Goal: Transaction & Acquisition: Purchase product/service

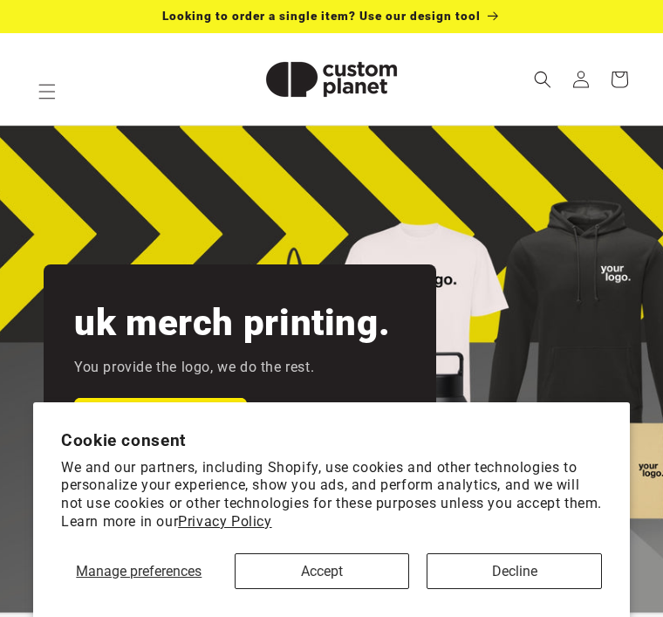
click at [465, 564] on button "Decline" at bounding box center [513, 571] width 175 height 36
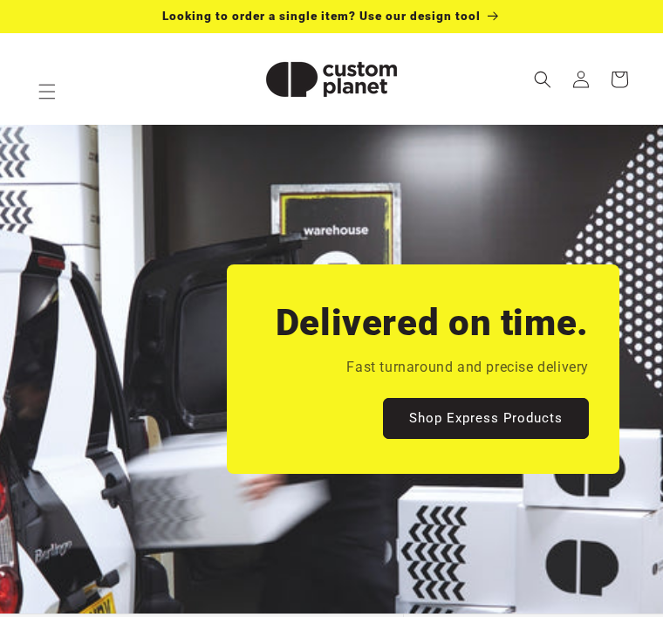
click at [535, 76] on icon "Search" at bounding box center [543, 79] width 16 height 16
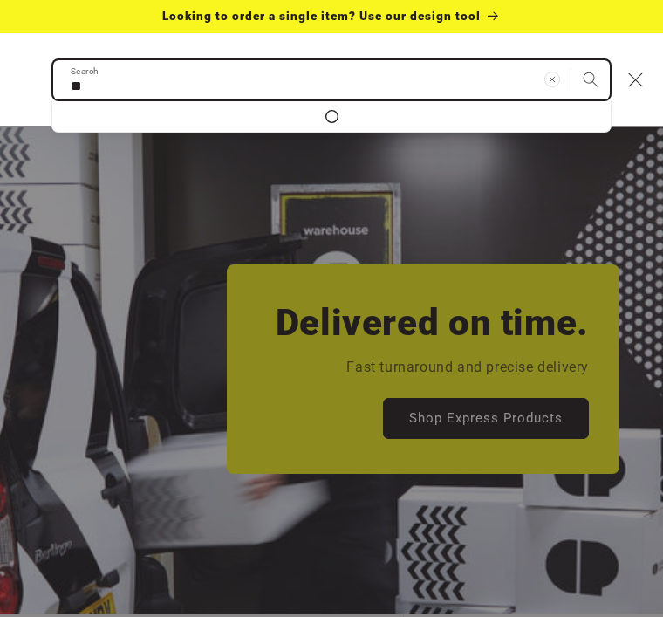
type input "*"
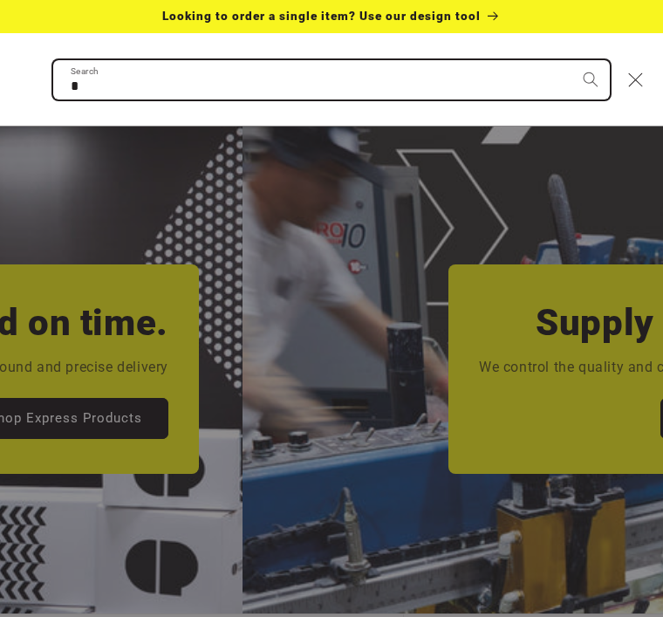
scroll to position [0, 1326]
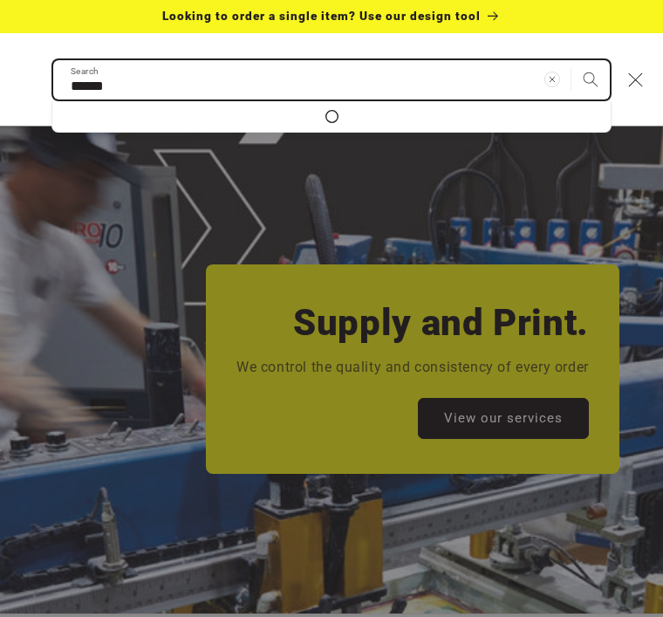
type input "******"
click at [590, 79] on button "Search" at bounding box center [590, 79] width 38 height 38
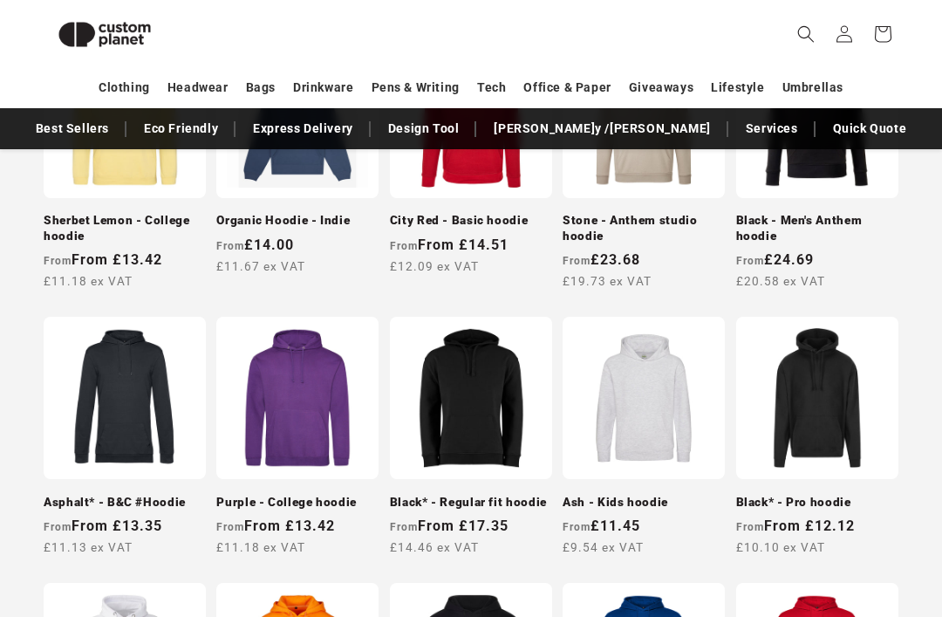
scroll to position [458, 0]
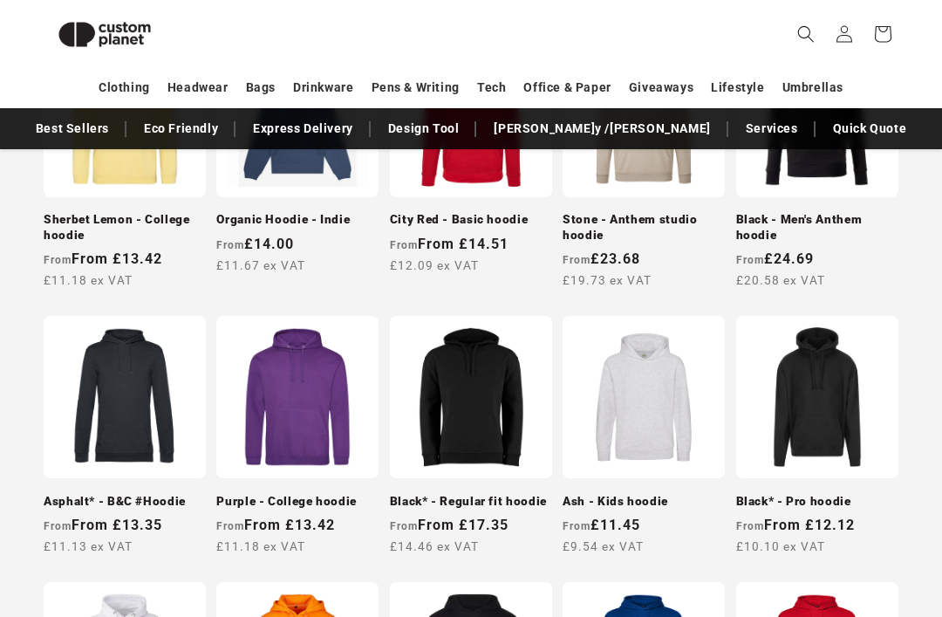
click at [662, 494] on link "Ash - Kids hoodie" at bounding box center [644, 502] width 162 height 16
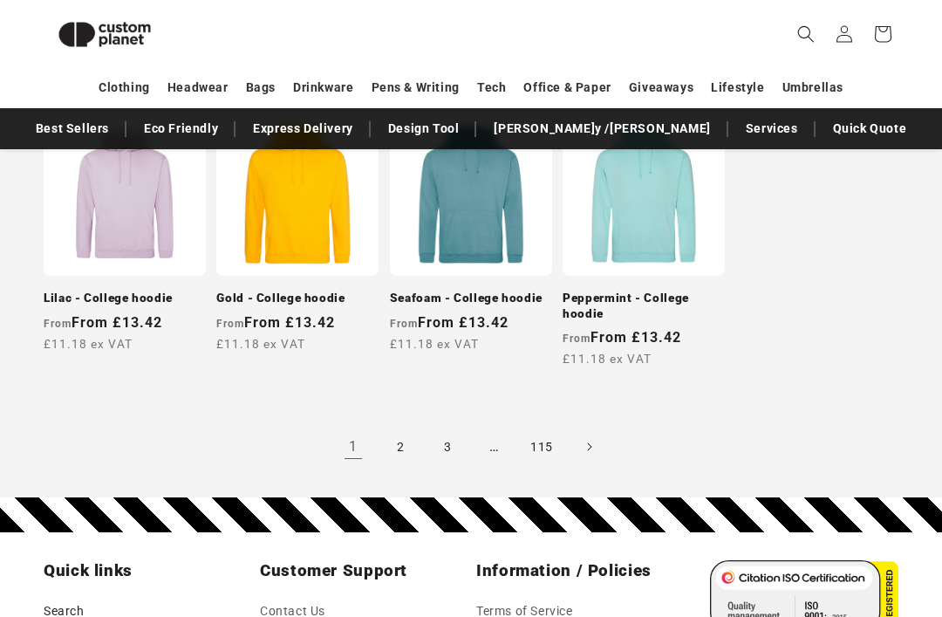
scroll to position [1470, 0]
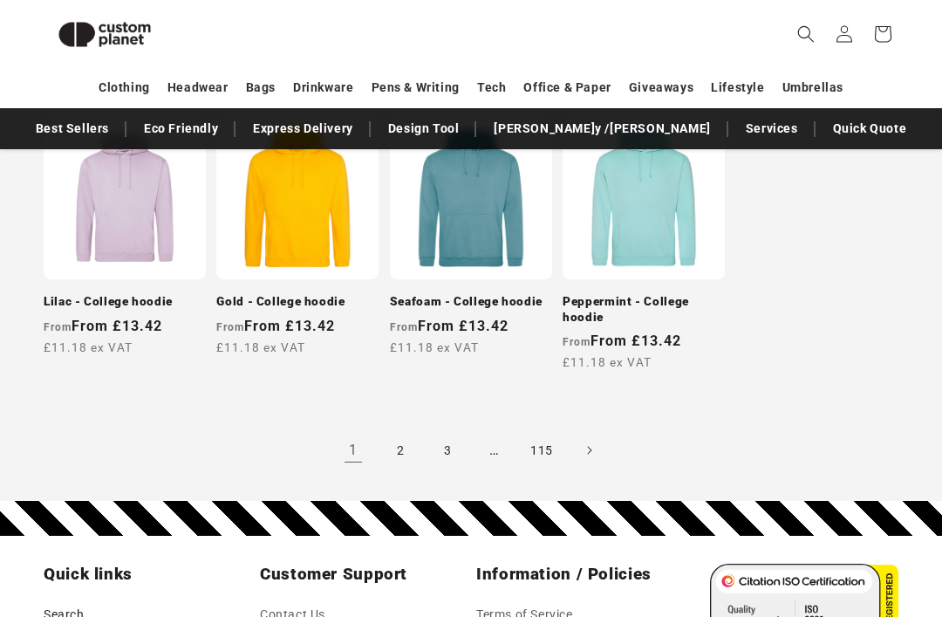
click at [395, 446] on link "2" at bounding box center [400, 450] width 38 height 38
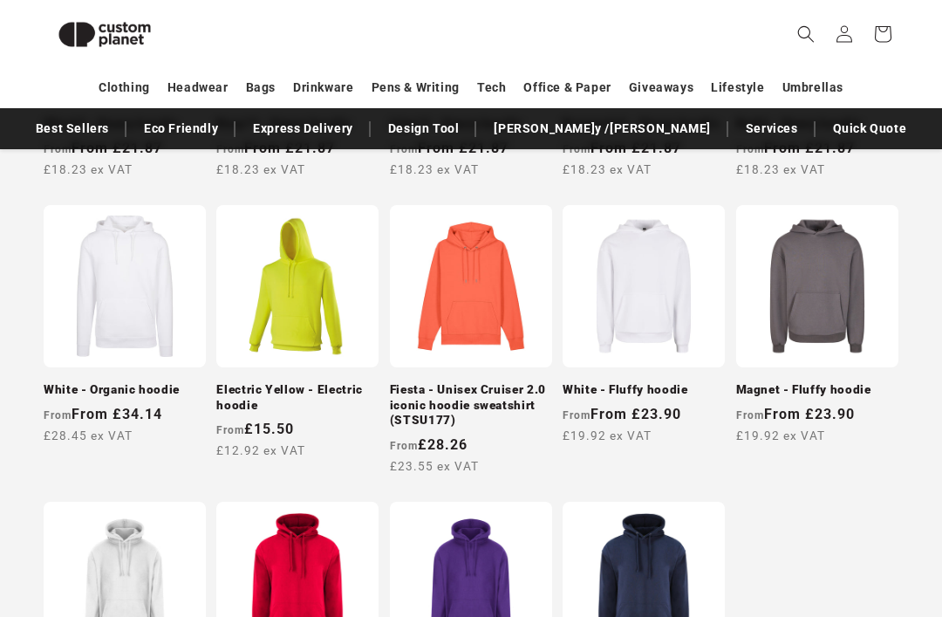
scroll to position [1077, 0]
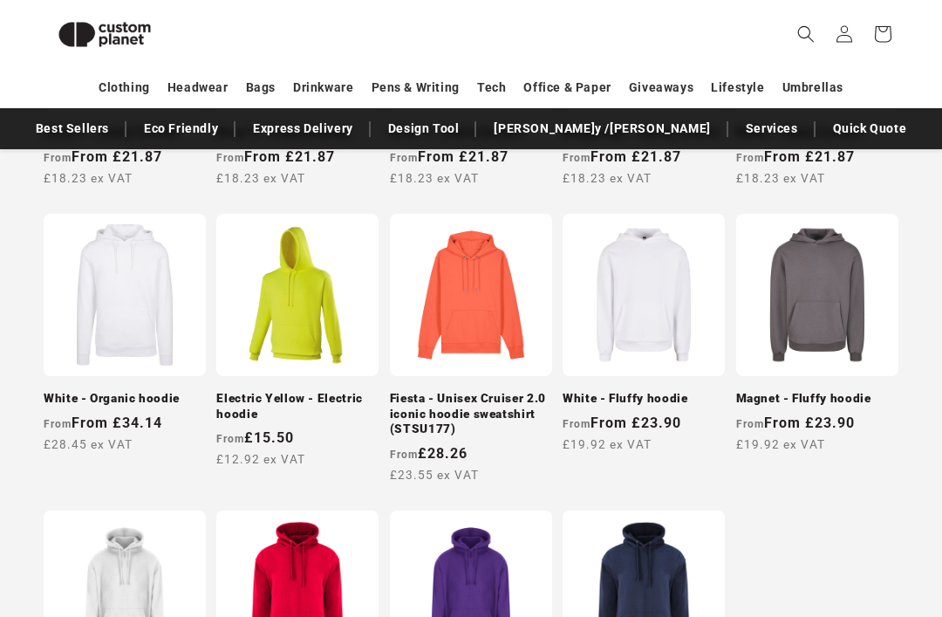
click at [666, 400] on link "White - Fluffy hoodie" at bounding box center [644, 399] width 162 height 16
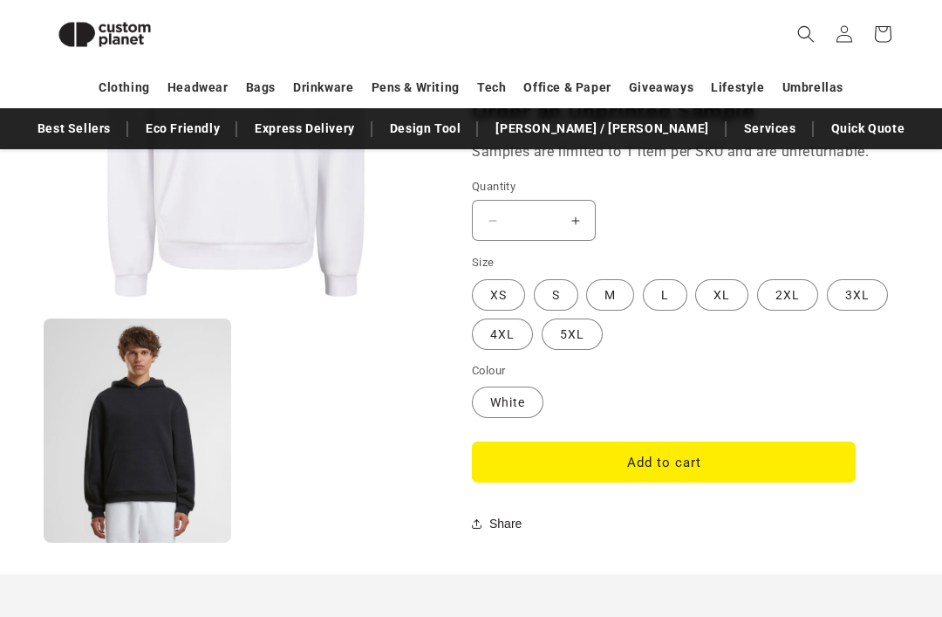
scroll to position [1417, 0]
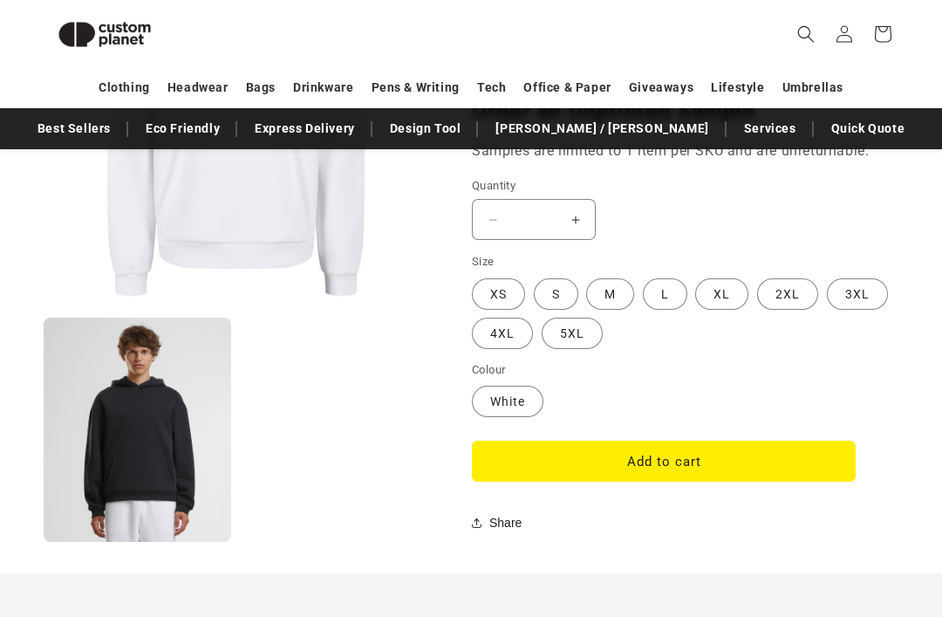
click at [619, 307] on label "M Variant sold out or unavailable" at bounding box center [610, 293] width 48 height 31
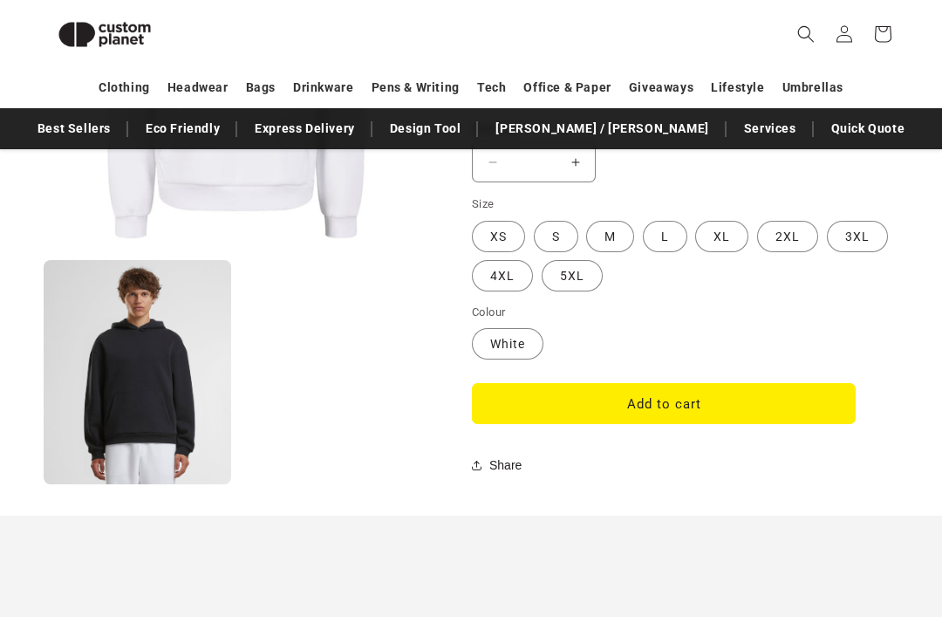
click at [683, 420] on button "Add to cart" at bounding box center [664, 404] width 384 height 41
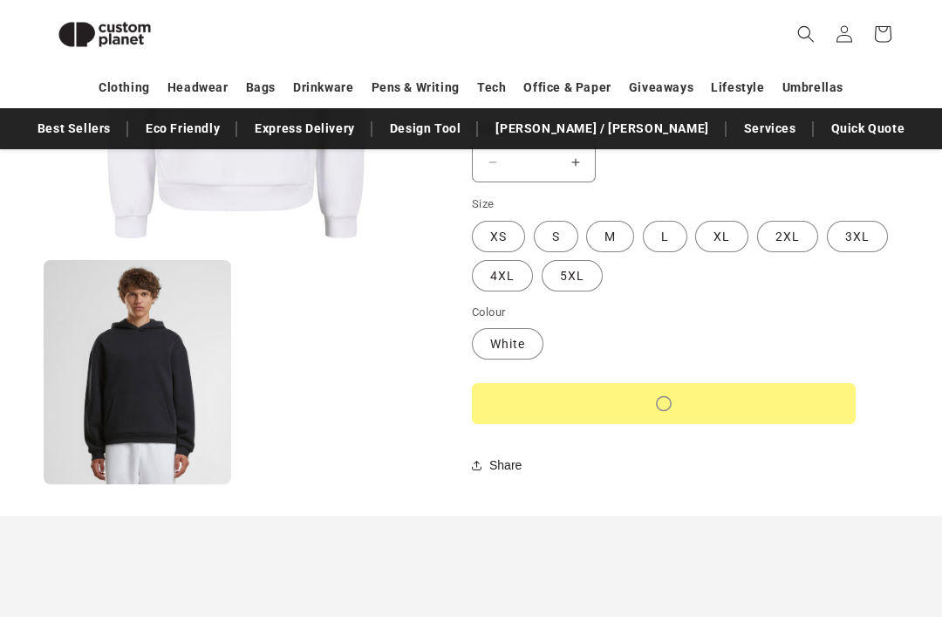
scroll to position [1475, 0]
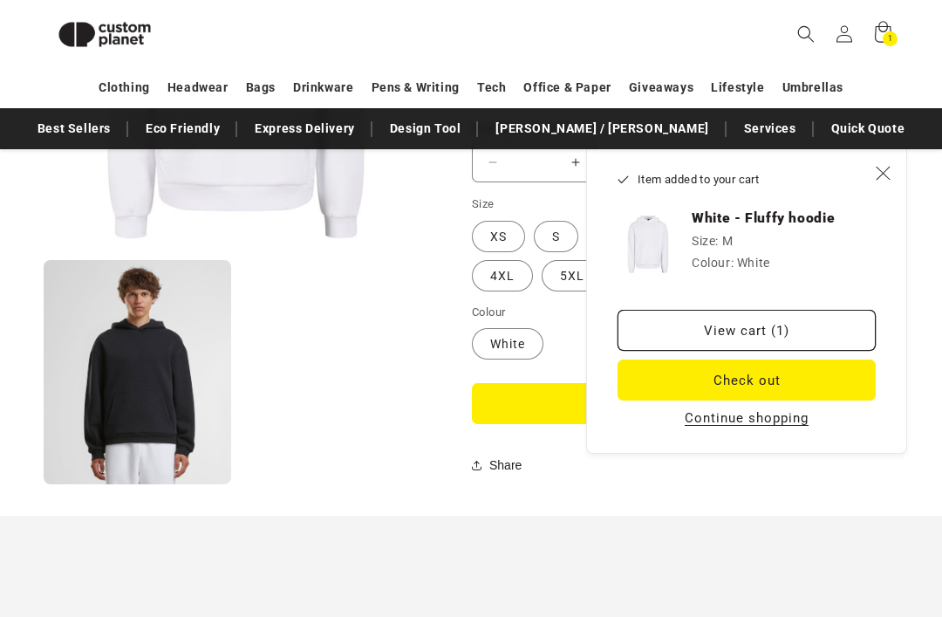
click at [879, 174] on icon "Close" at bounding box center [883, 173] width 15 height 15
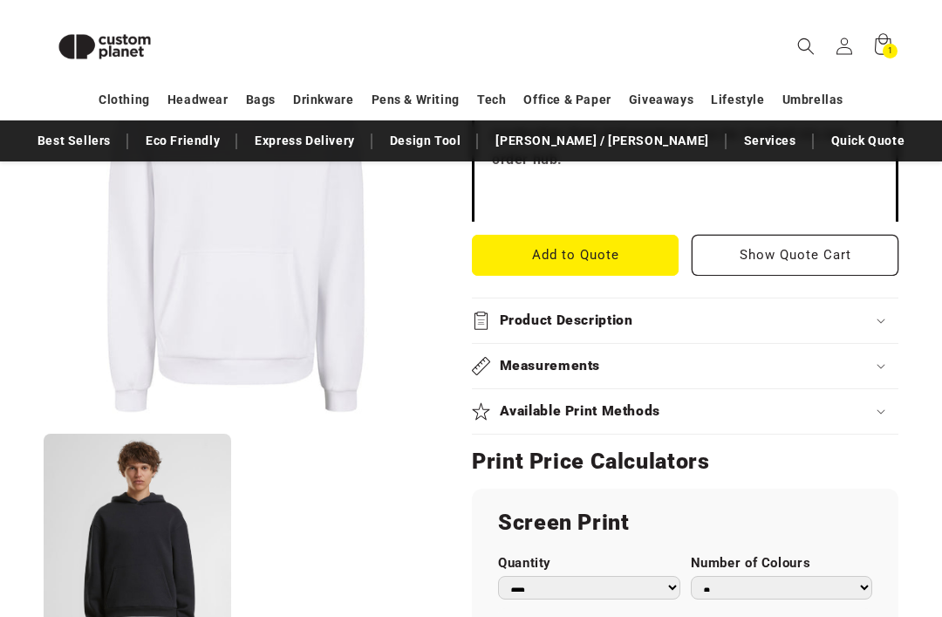
scroll to position [642, 0]
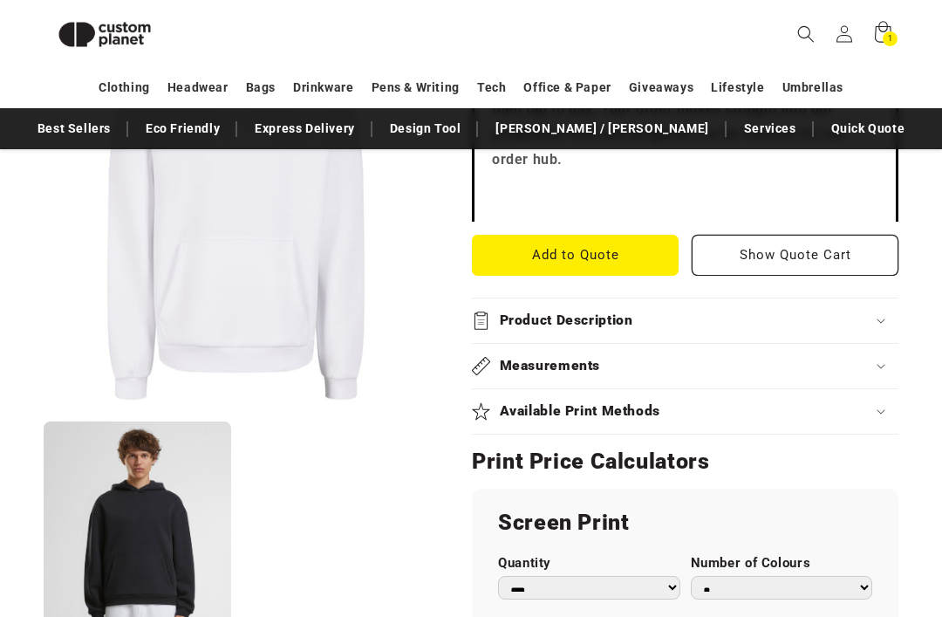
click at [747, 329] on div "Product Description" at bounding box center [685, 320] width 426 height 18
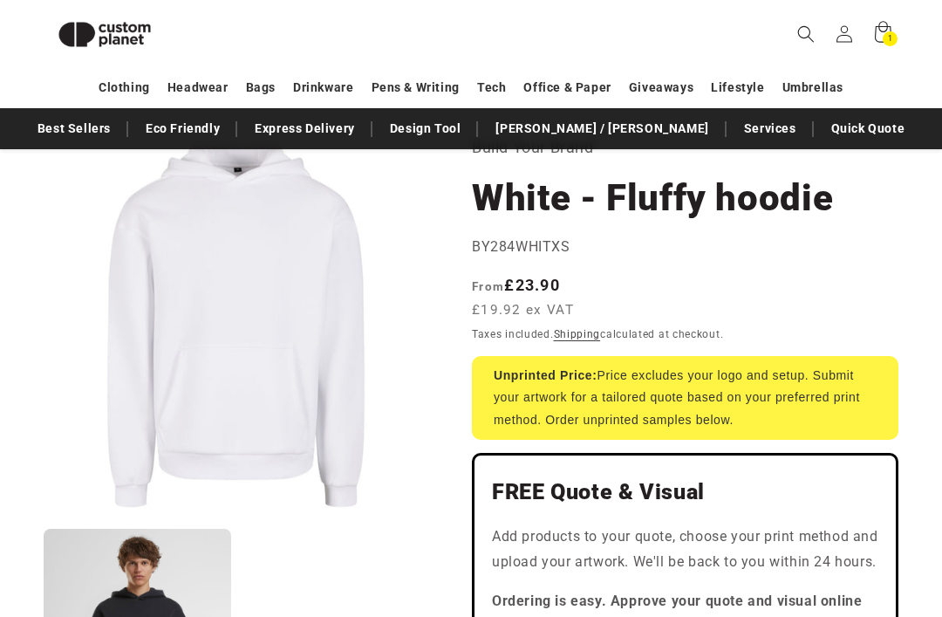
scroll to position [113, 0]
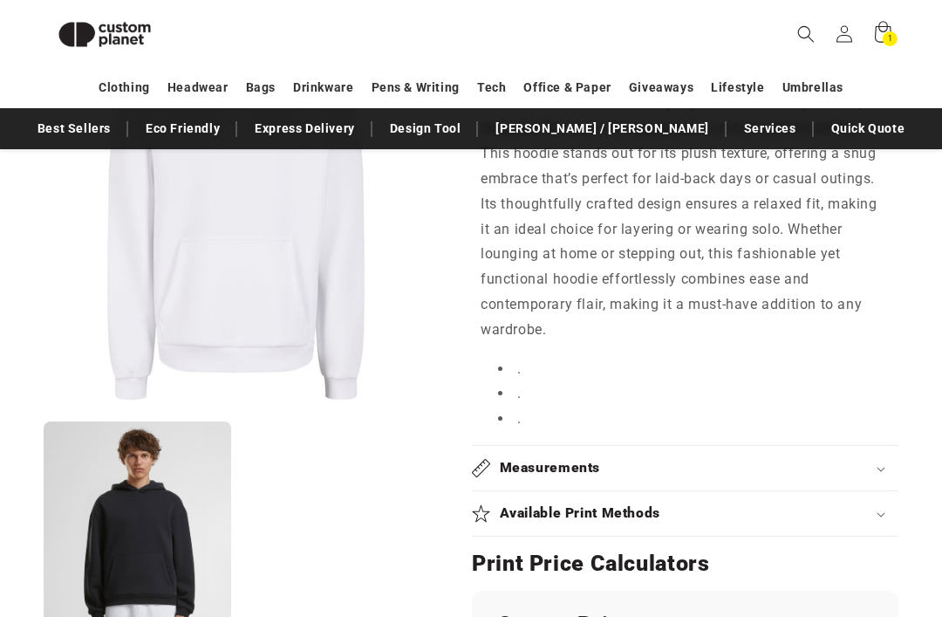
click at [757, 488] on summary "Measurements" at bounding box center [685, 469] width 426 height 44
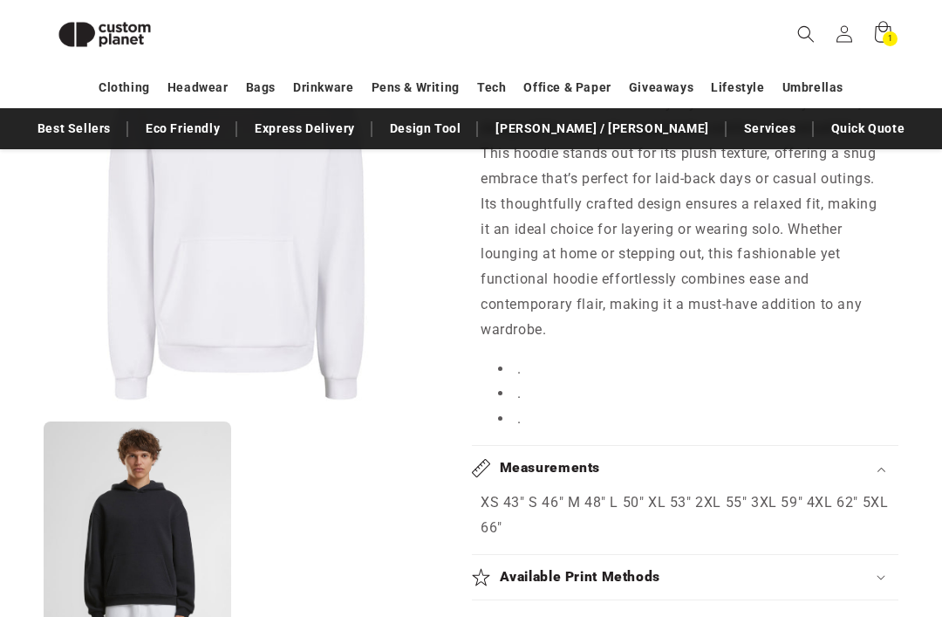
click at [777, 477] on div "Measurements" at bounding box center [685, 468] width 426 height 18
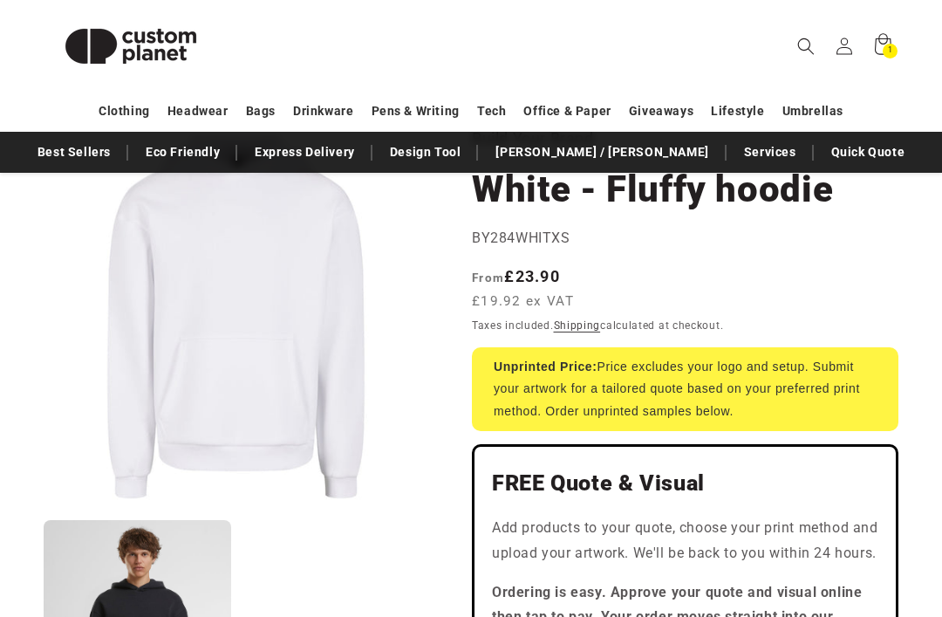
scroll to position [161, 0]
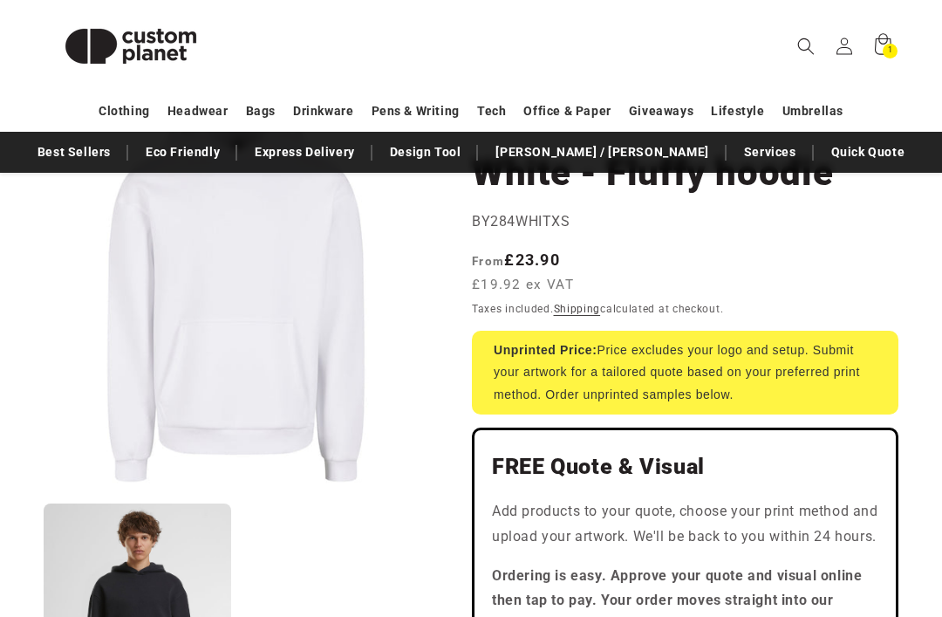
click at [811, 357] on div "Unprinted Price: Price excludes your logo and setup. Submit your artwork for a …" at bounding box center [685, 373] width 426 height 84
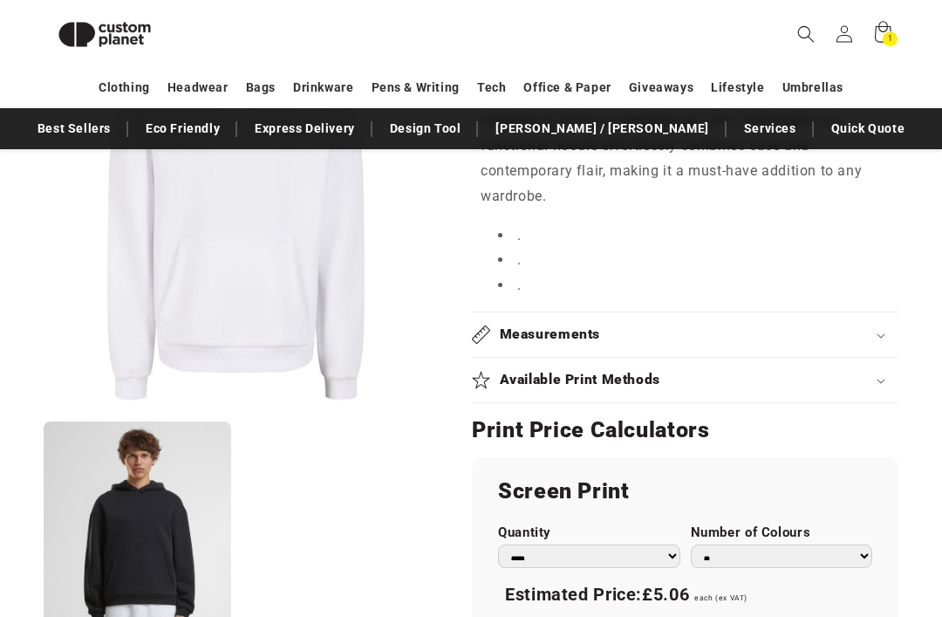
scroll to position [1043, 0]
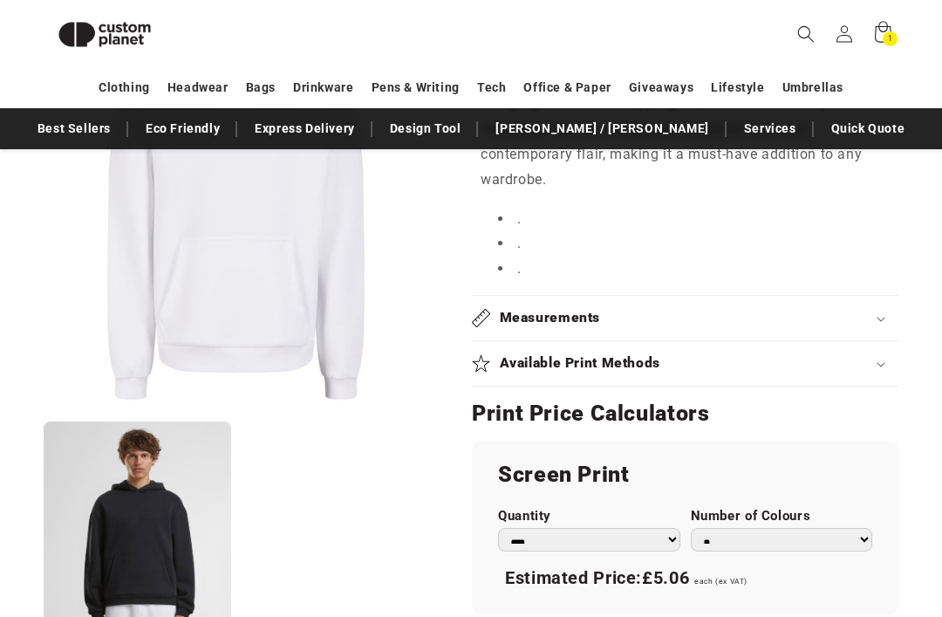
click at [826, 372] on div "Available Print Methods" at bounding box center [685, 363] width 426 height 18
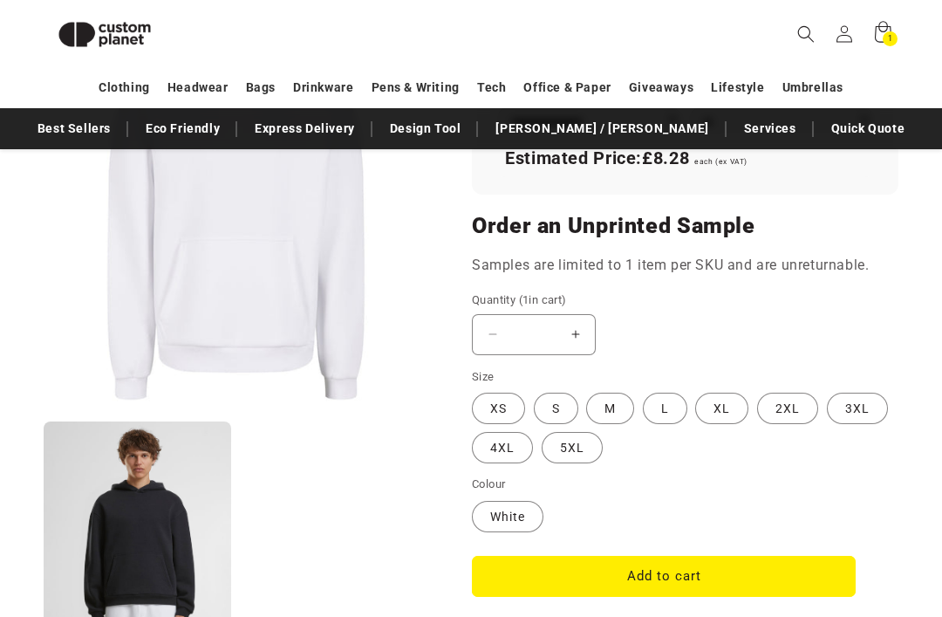
scroll to position [1669, 0]
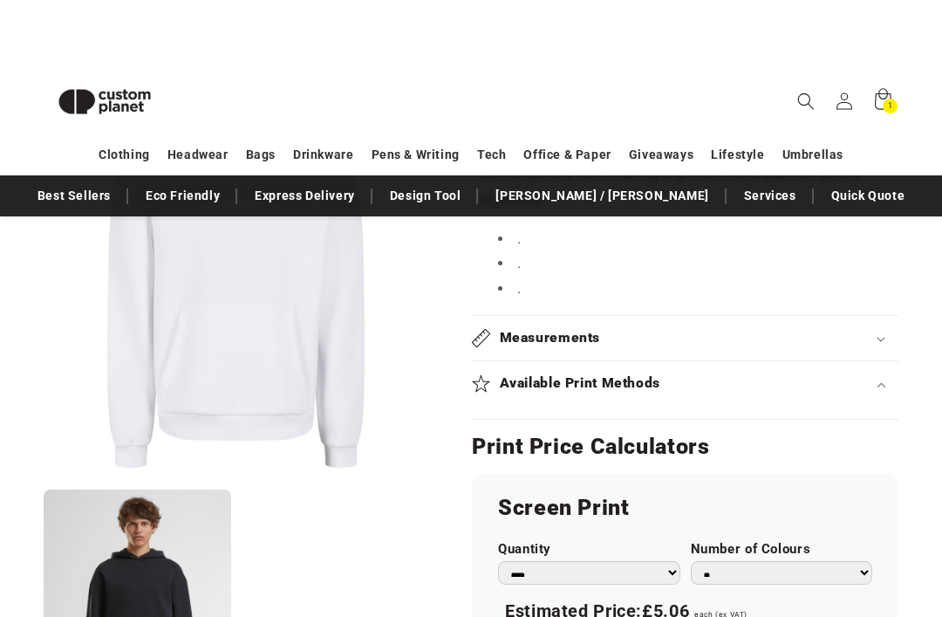
click at [849, 307] on div "Available Print Methods" at bounding box center [685, 316] width 426 height 18
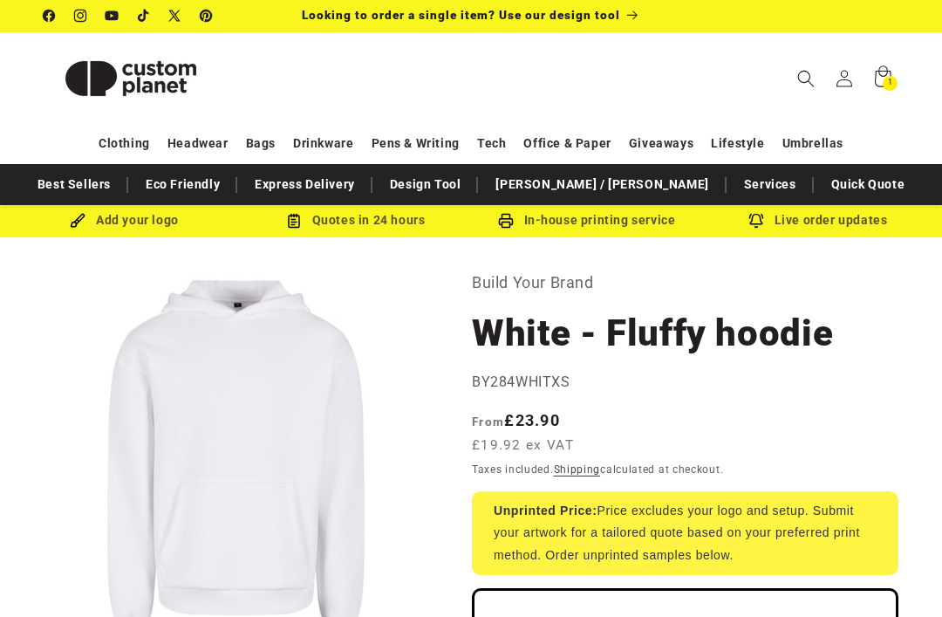
scroll to position [0, 0]
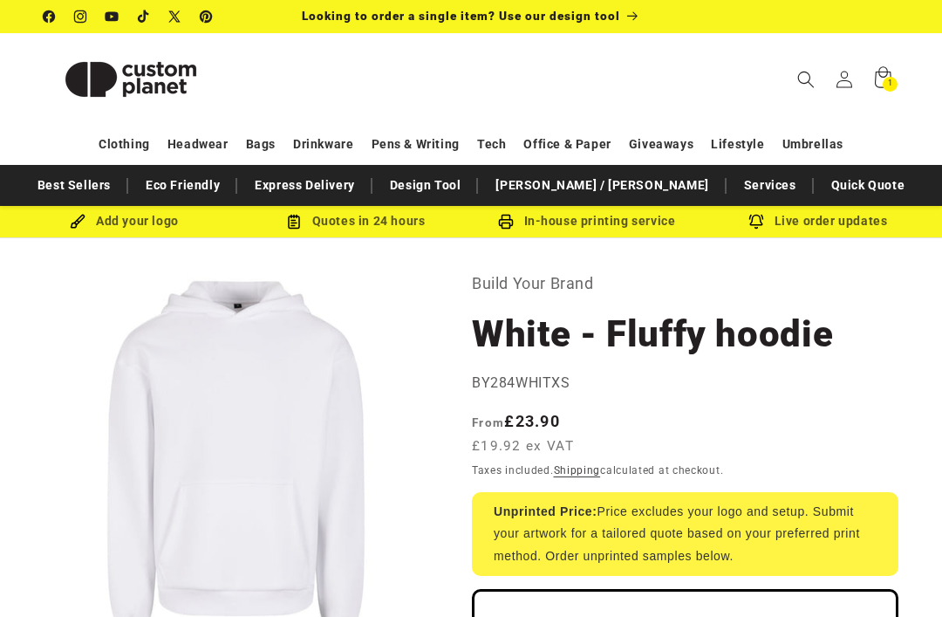
click at [134, 217] on div "Add your logo" at bounding box center [124, 221] width 231 height 22
click at [152, 219] on div "Add your logo" at bounding box center [124, 221] width 231 height 22
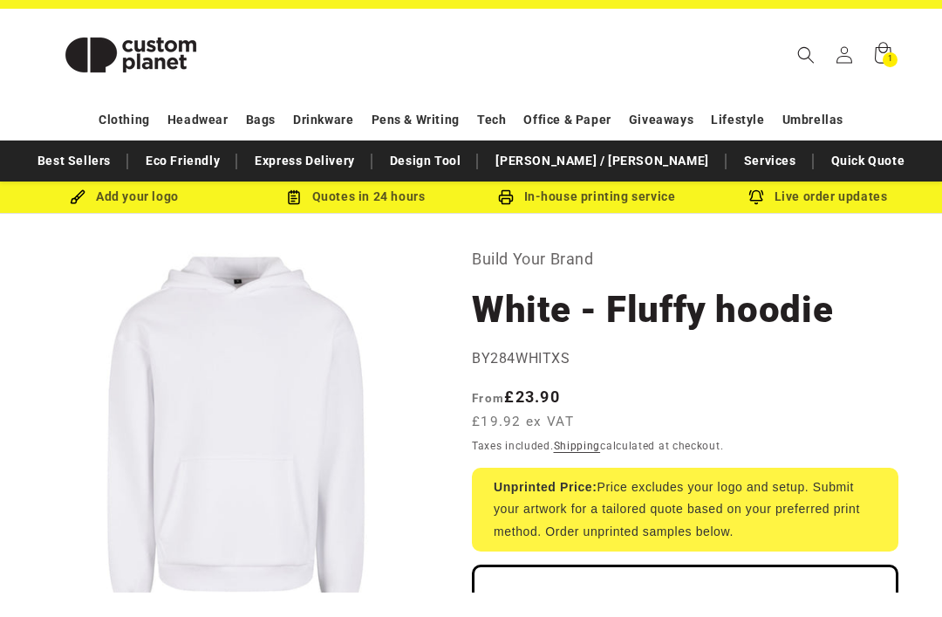
scroll to position [25, 0]
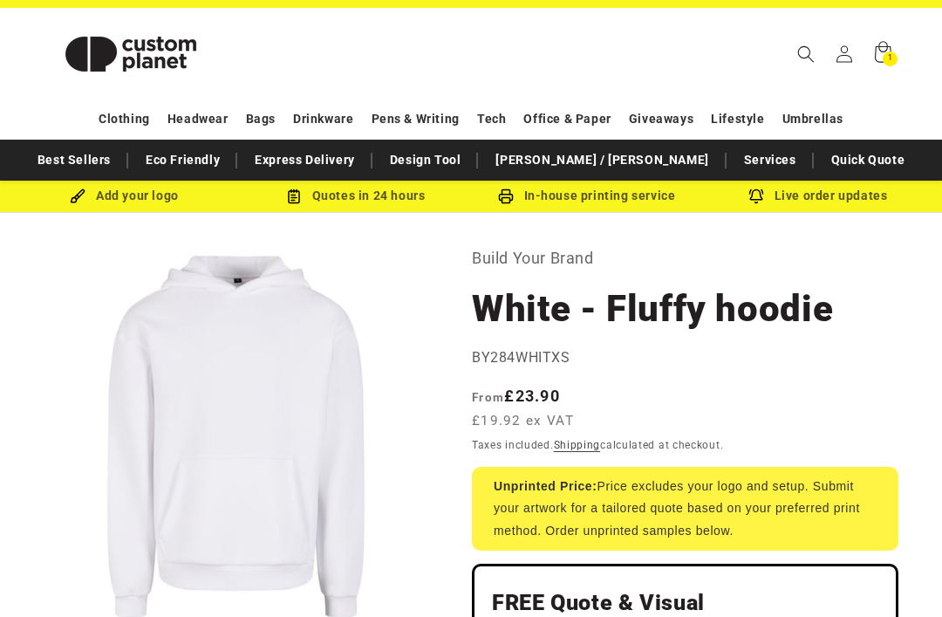
click at [113, 201] on div "Add your logo" at bounding box center [124, 196] width 231 height 22
click at [83, 190] on img at bounding box center [78, 196] width 16 height 16
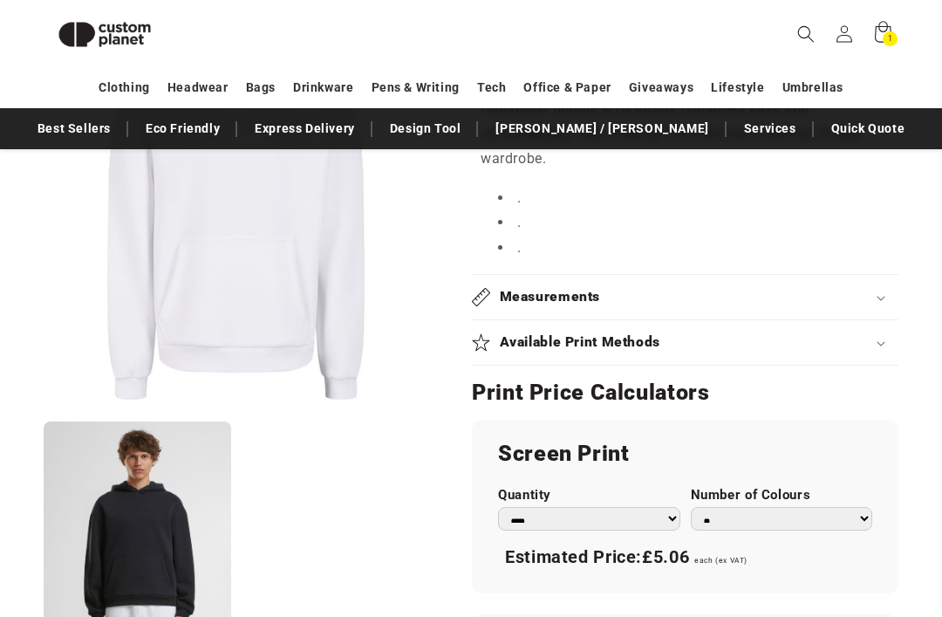
scroll to position [1068, 0]
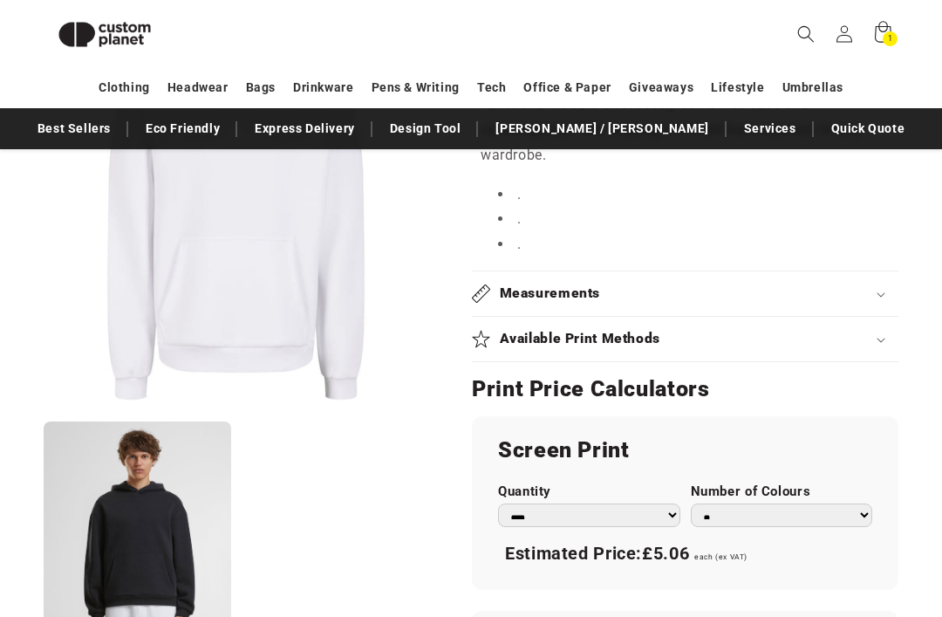
click at [795, 313] on summary "Measurements" at bounding box center [685, 293] width 426 height 44
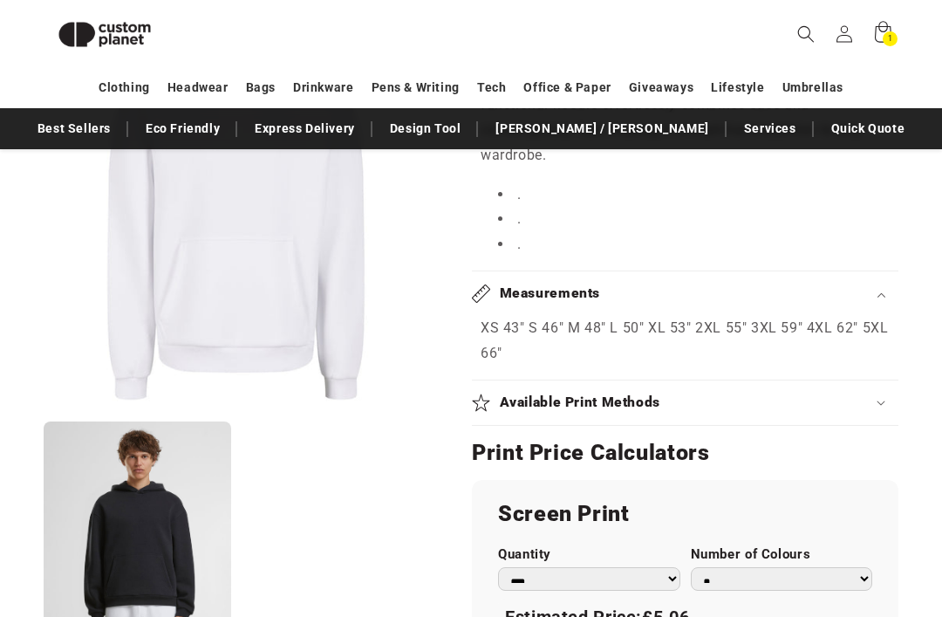
click at [801, 392] on summary "Available Print Methods" at bounding box center [685, 402] width 426 height 44
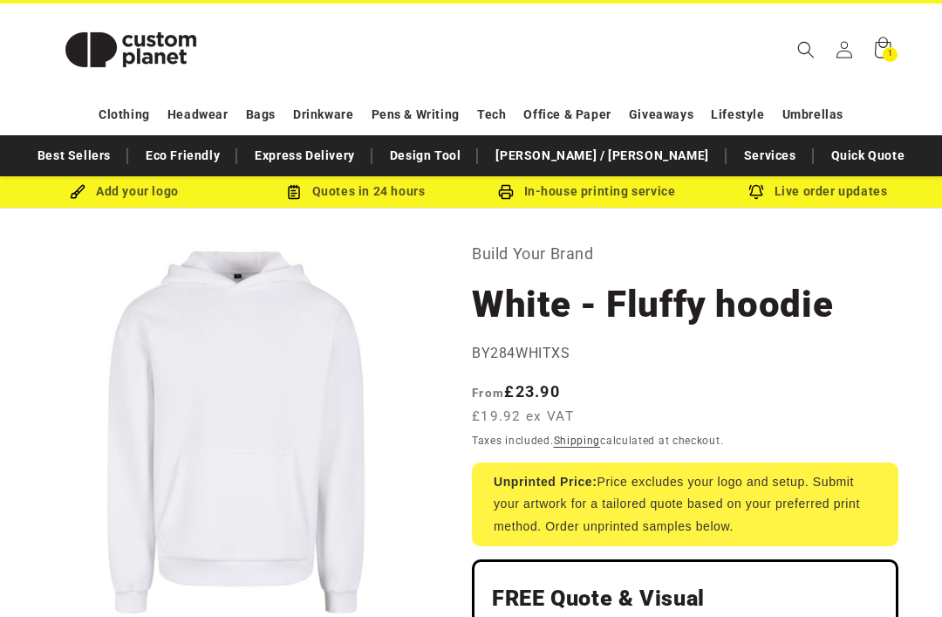
scroll to position [30, 0]
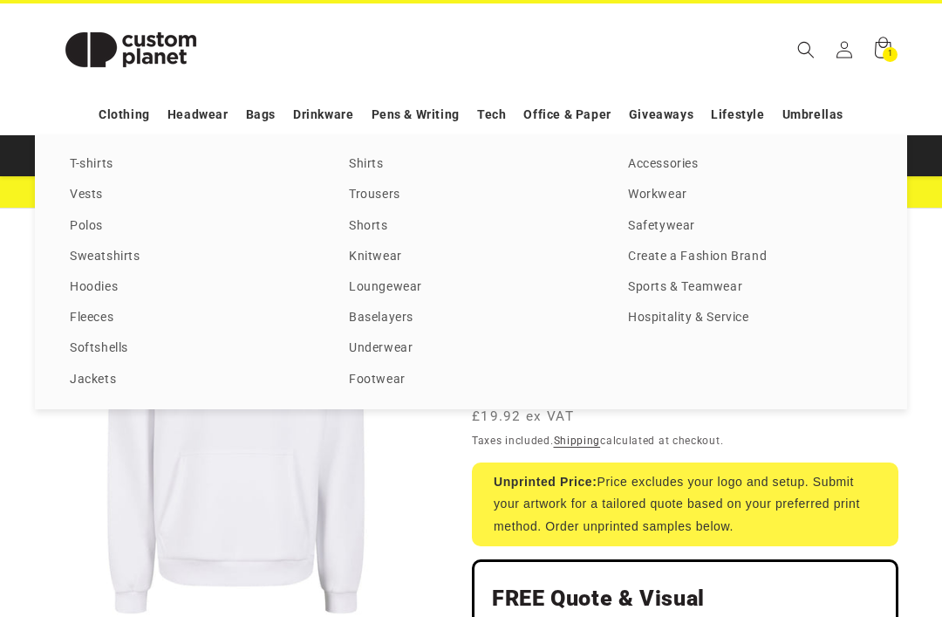
click at [72, 293] on link "Hoodies" at bounding box center [192, 288] width 244 height 24
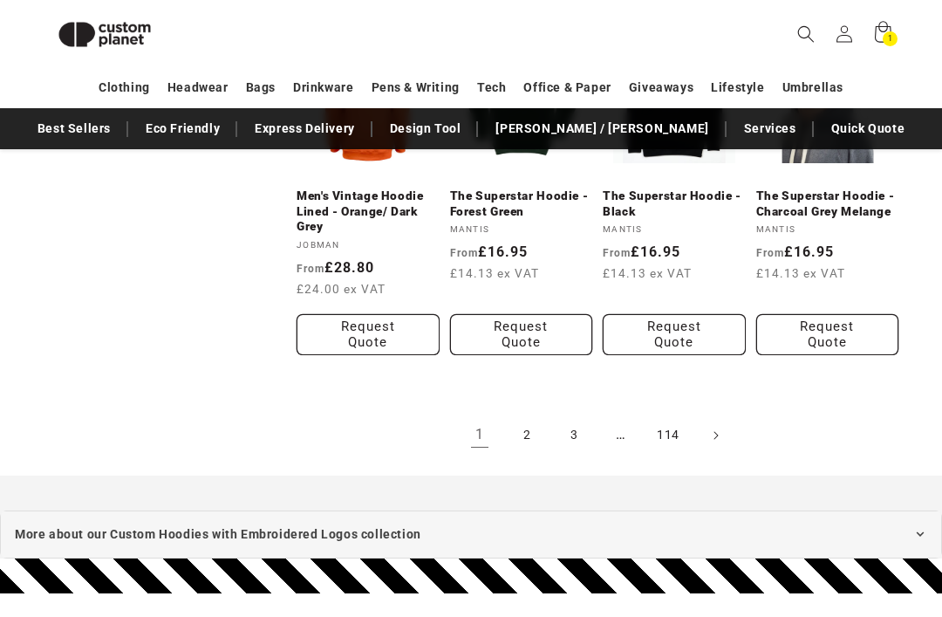
scroll to position [1688, 0]
click at [577, 454] on link "3" at bounding box center [574, 435] width 38 height 38
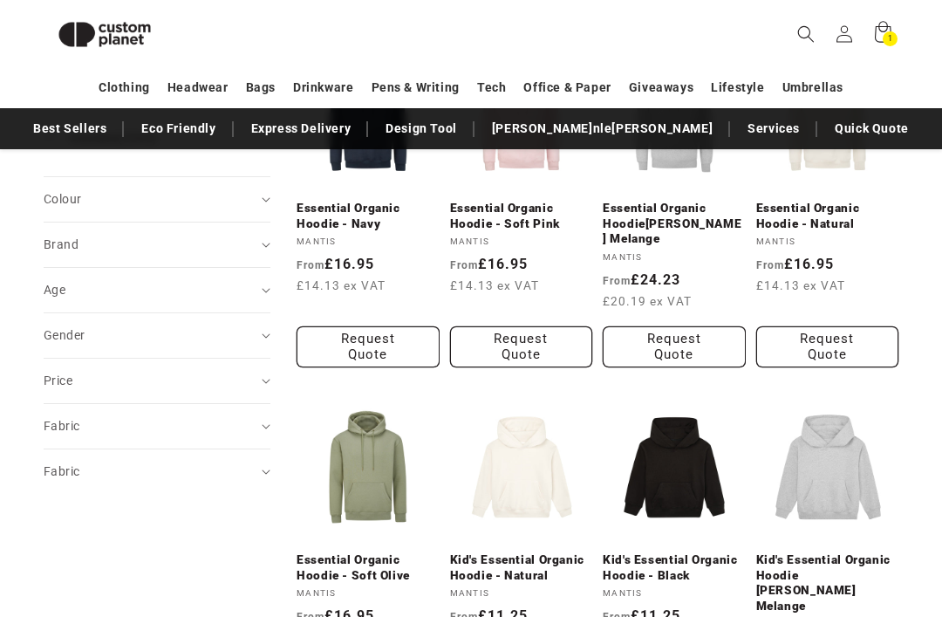
scroll to position [305, 0]
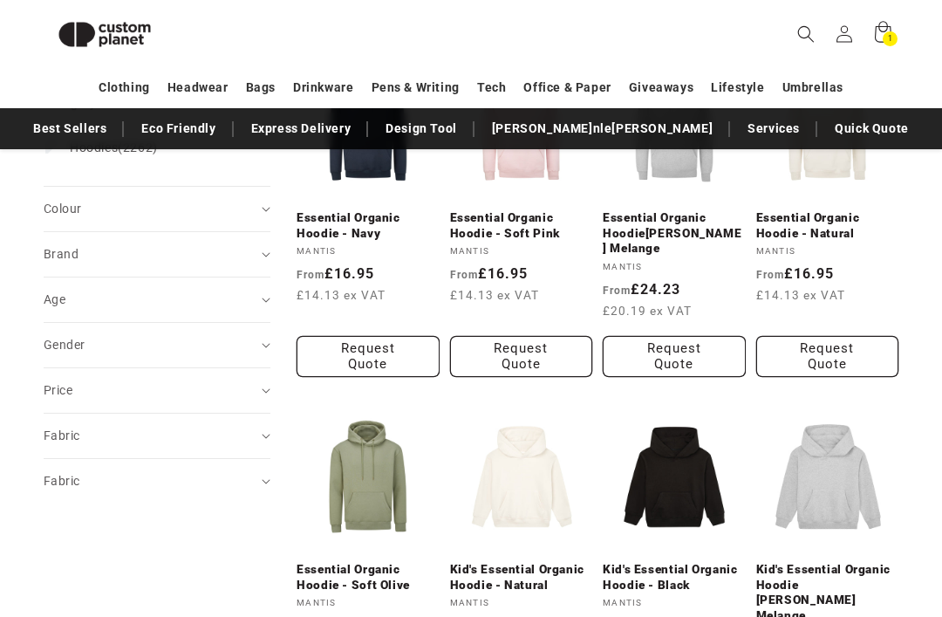
click at [61, 346] on span "Gender (0)" at bounding box center [64, 345] width 41 height 14
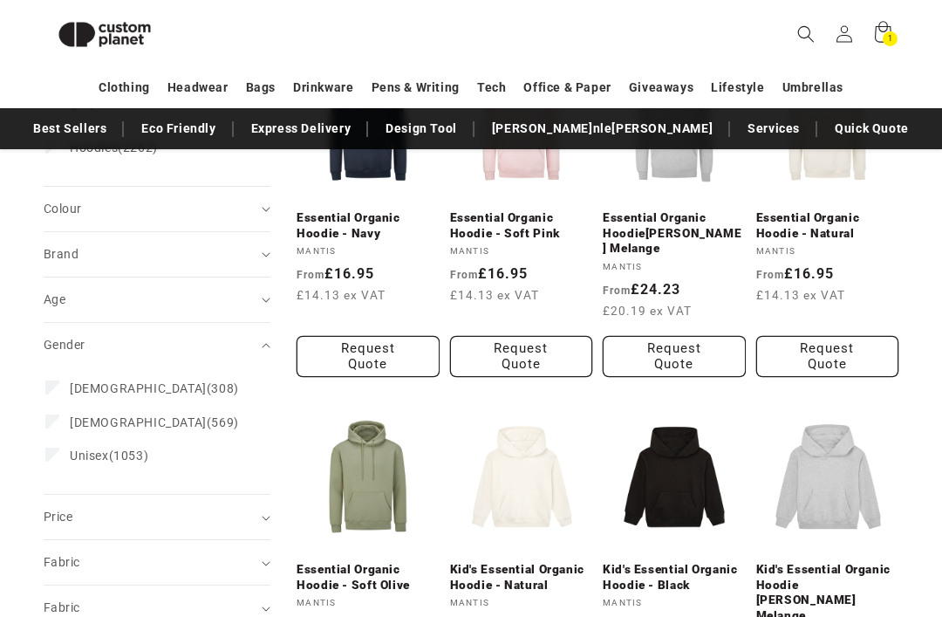
click at [58, 376] on label "Female (308) Female (308 products)" at bounding box center [151, 388] width 213 height 33
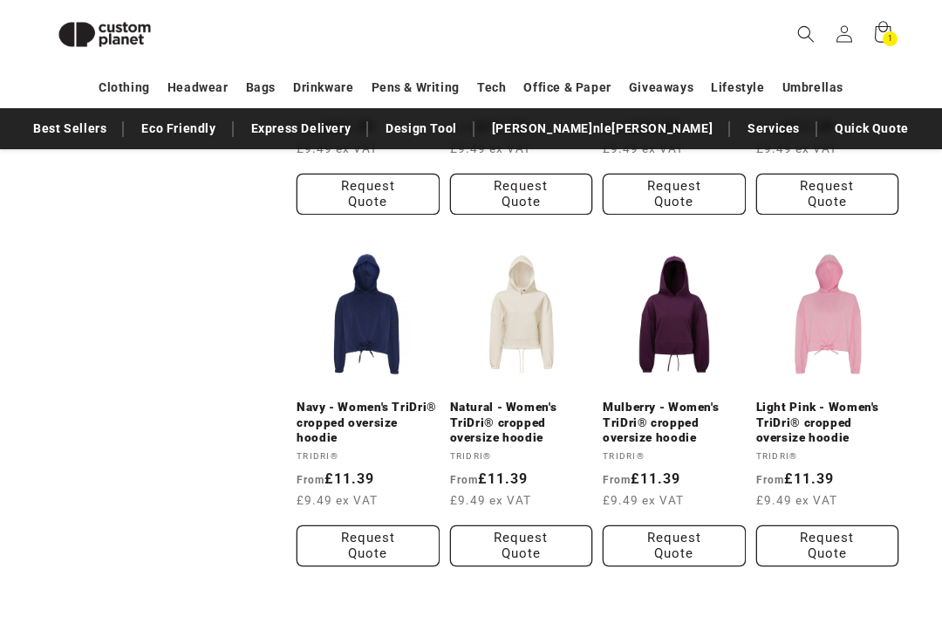
scroll to position [1550, 0]
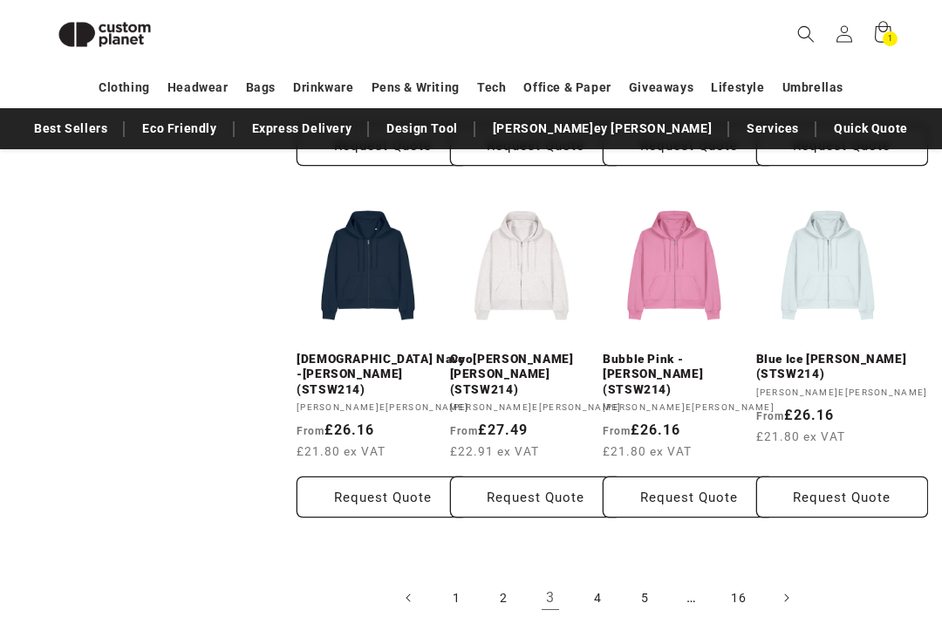
scroll to position [1571, 0]
click at [586, 578] on link "4" at bounding box center [597, 597] width 38 height 38
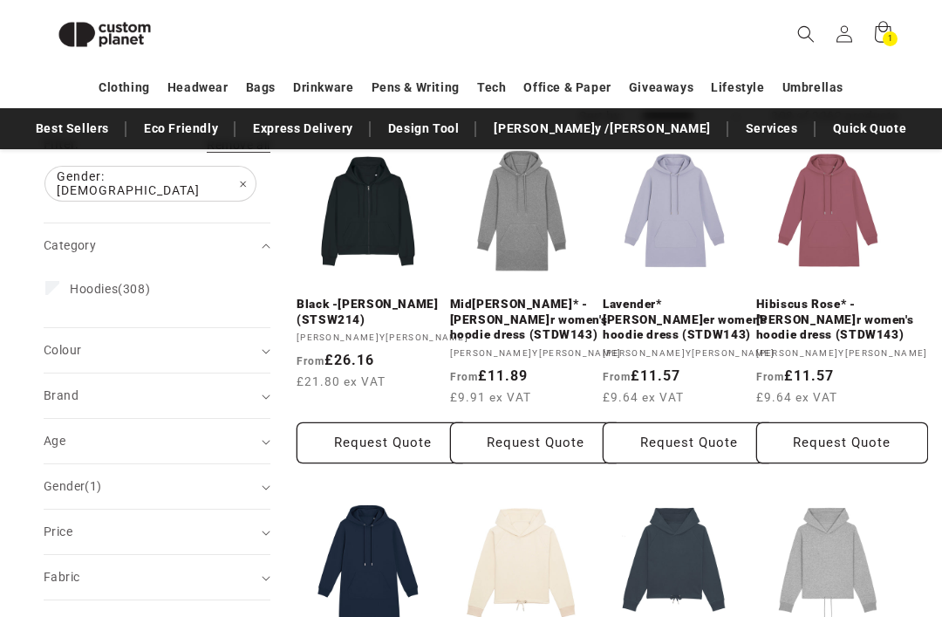
scroll to position [221, 0]
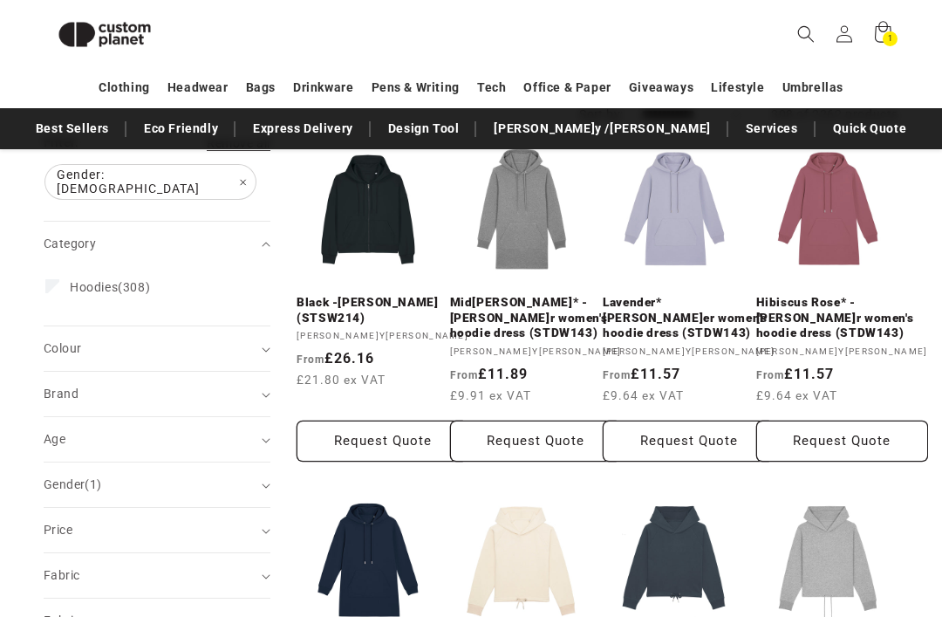
click at [66, 392] on summary "Brand (0)" at bounding box center [157, 394] width 227 height 44
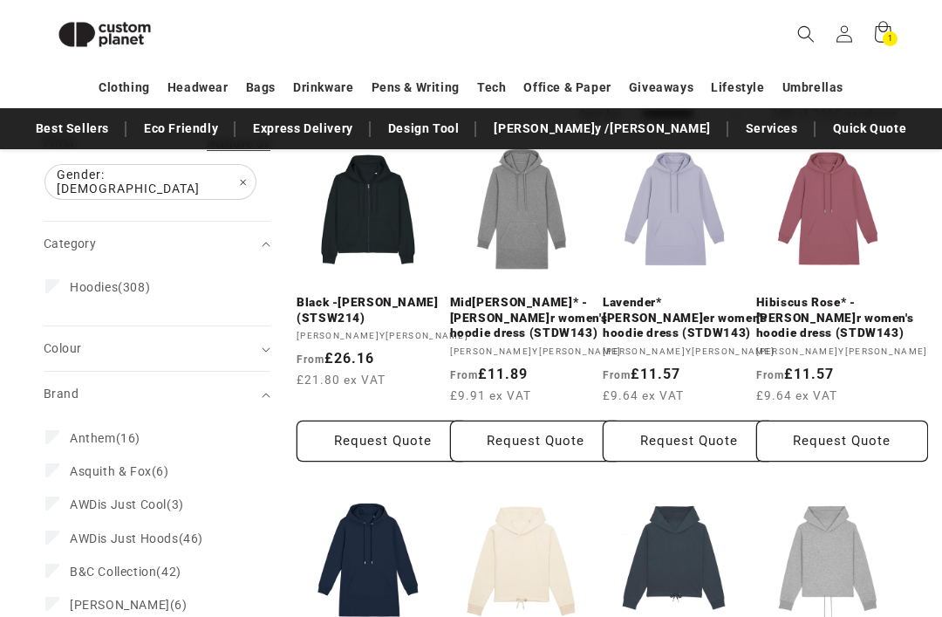
click at [72, 345] on div "Colour (0)" at bounding box center [150, 348] width 212 height 18
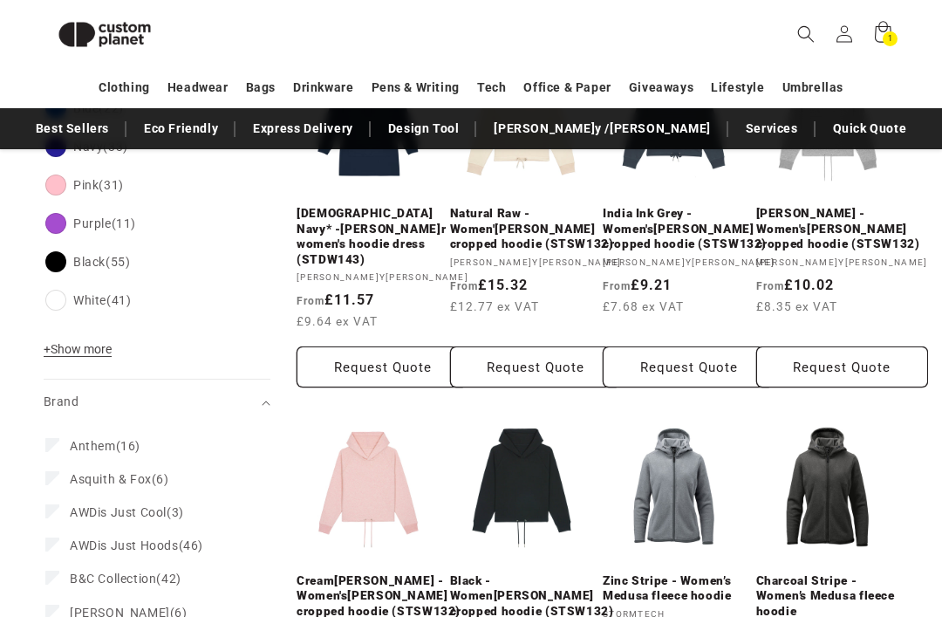
scroll to position [661, 0]
click at [51, 351] on button "+ Show more - Show less" at bounding box center [80, 353] width 73 height 24
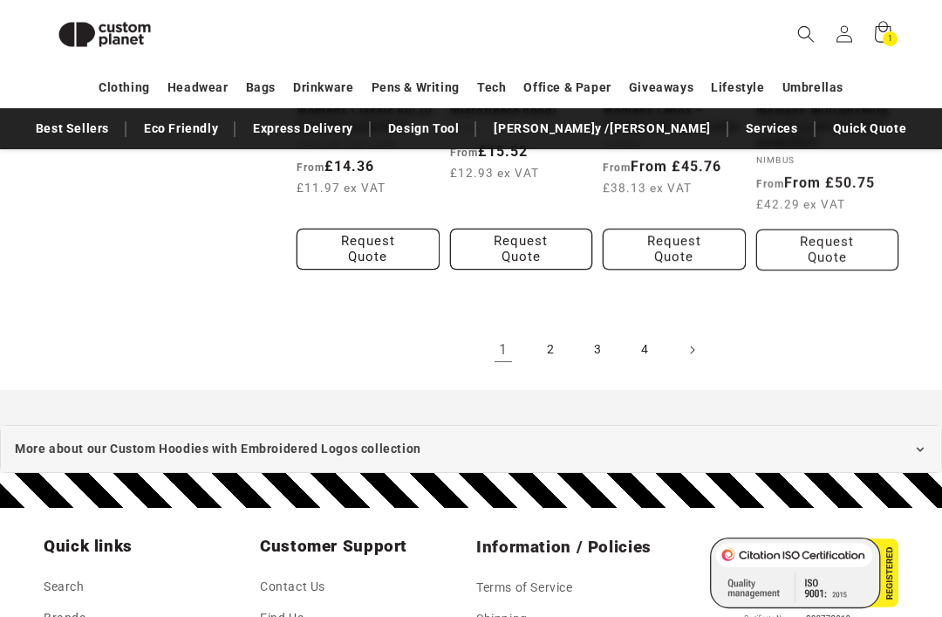
scroll to position [1869, 0]
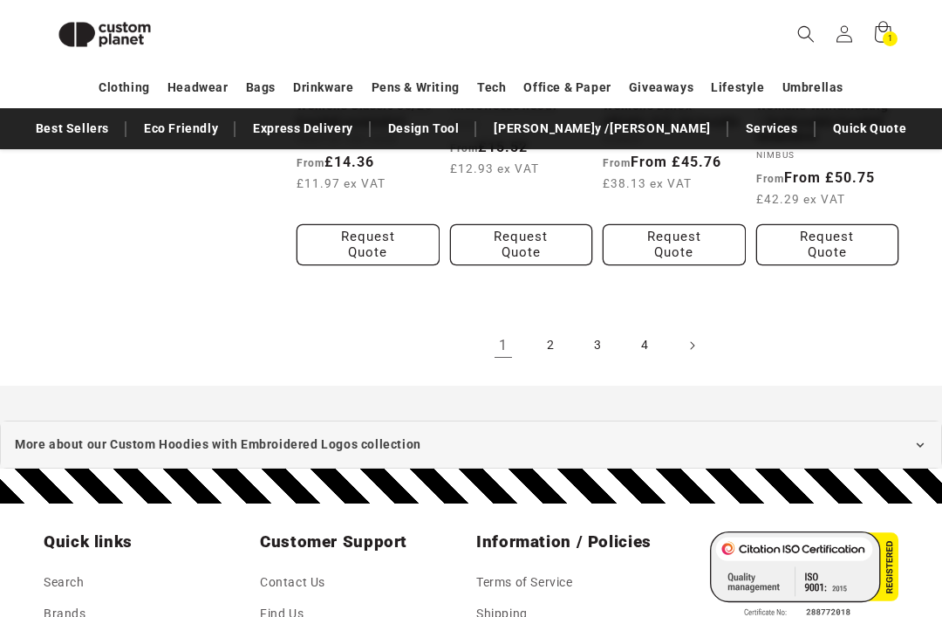
click at [597, 336] on link "3" at bounding box center [597, 345] width 38 height 38
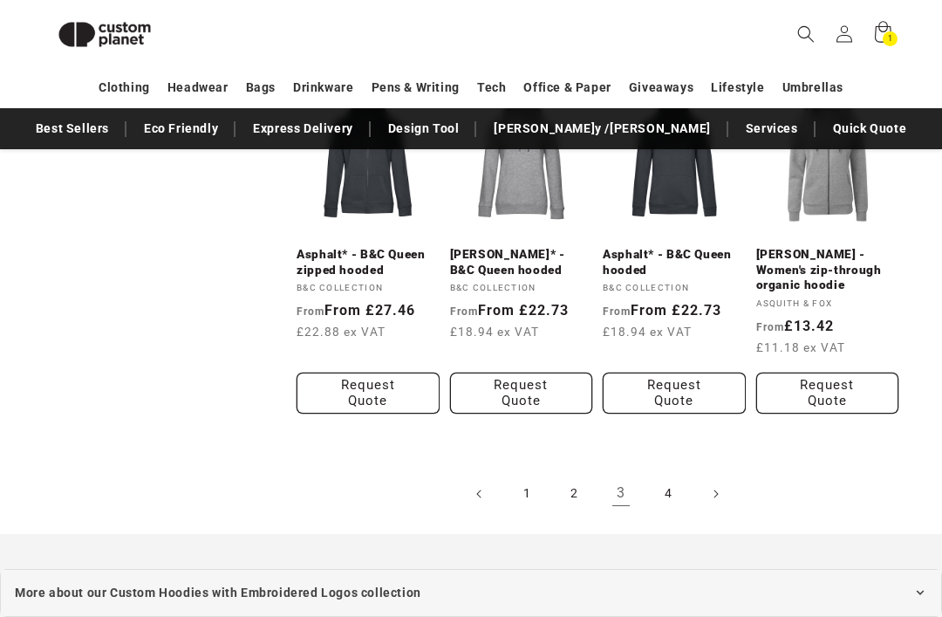
scroll to position [1659, 0]
click at [671, 475] on link "4" at bounding box center [668, 494] width 38 height 38
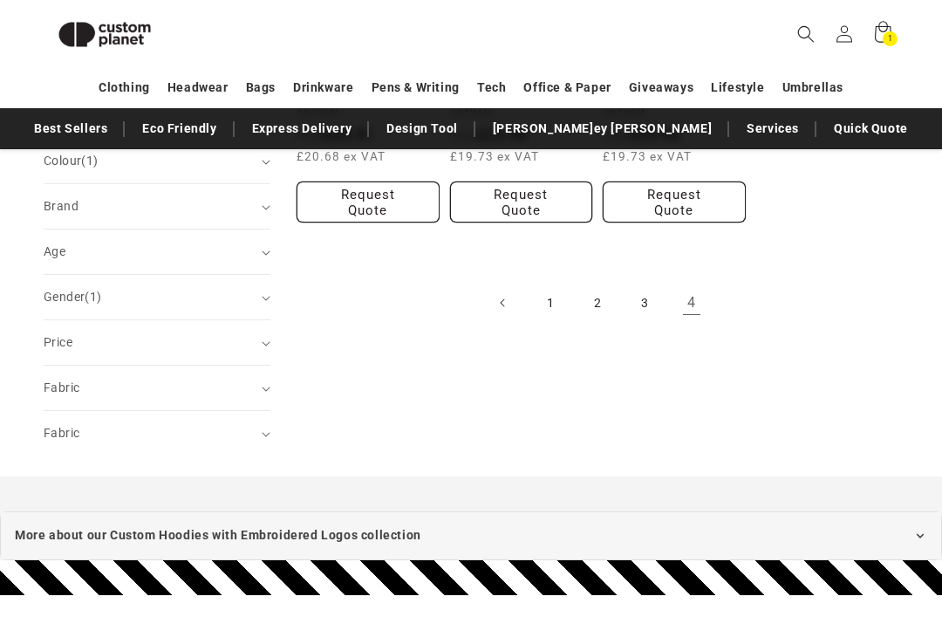
scroll to position [444, 0]
click at [548, 299] on link "1" at bounding box center [550, 302] width 38 height 38
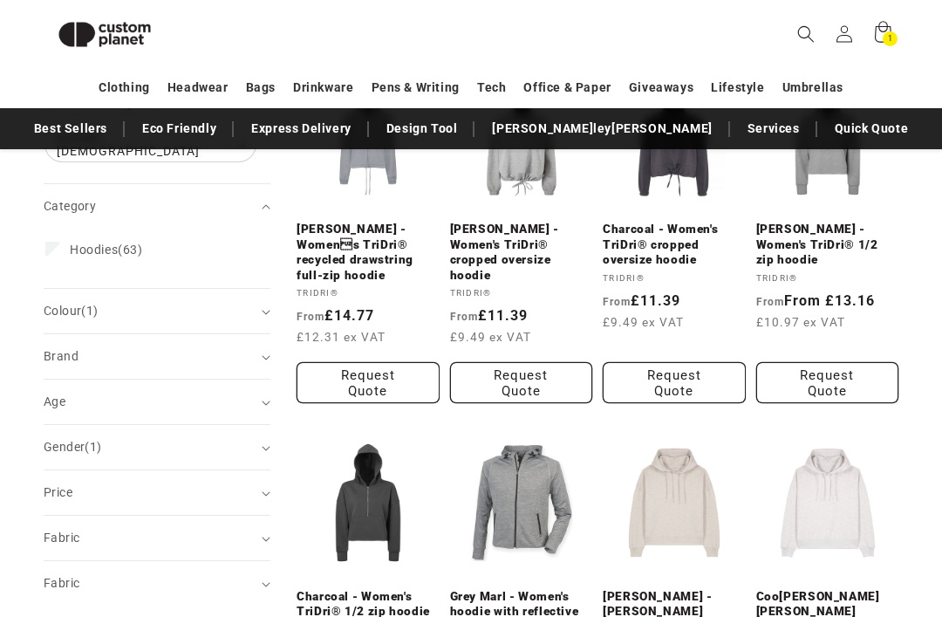
scroll to position [544, 0]
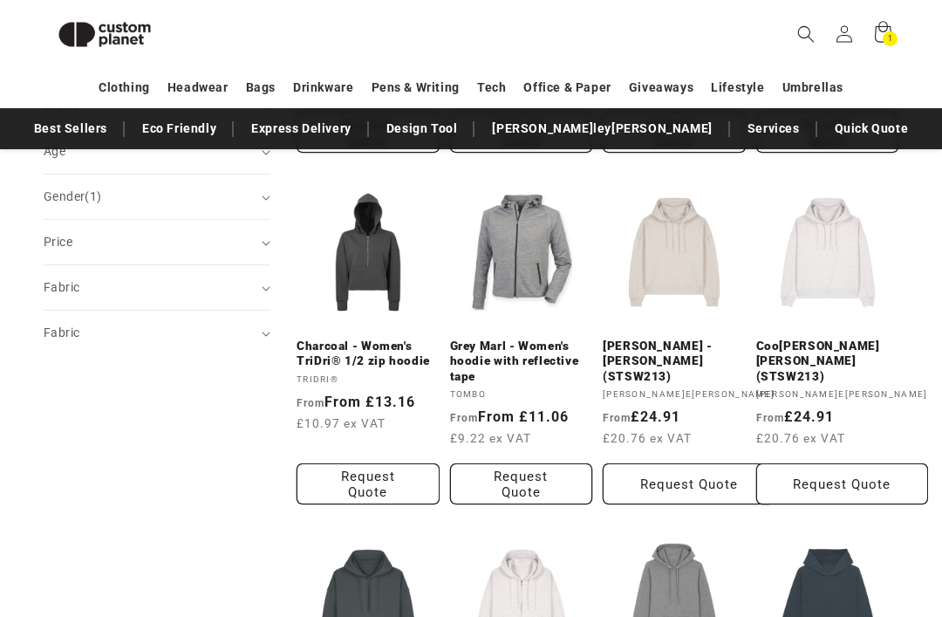
click at [823, 354] on link "Coo[PERSON_NAME] [PERSON_NAME] (STSW213)" at bounding box center [842, 361] width 172 height 46
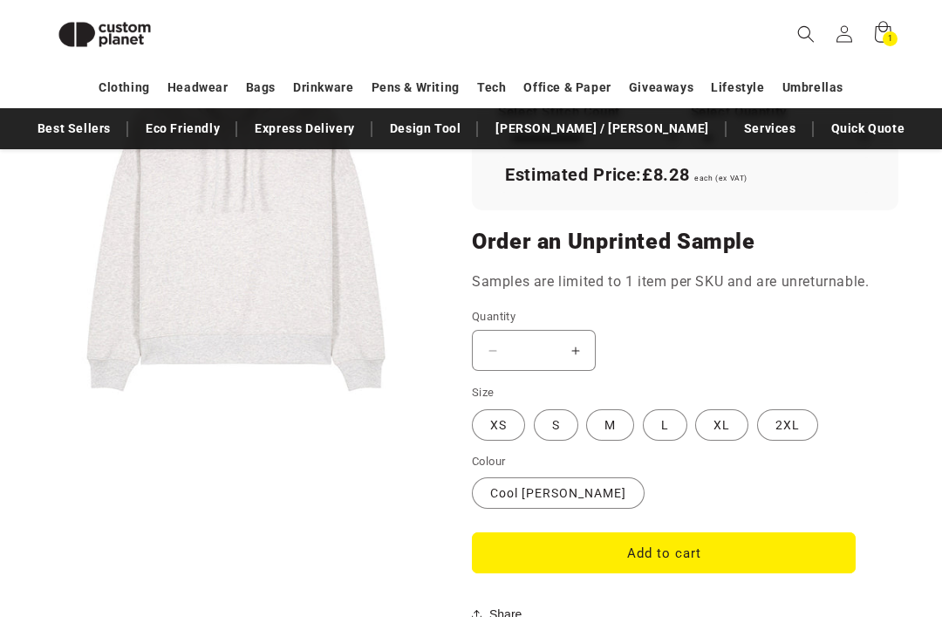
scroll to position [1381, 0]
click at [743, 532] on button "Add to cart" at bounding box center [664, 552] width 384 height 41
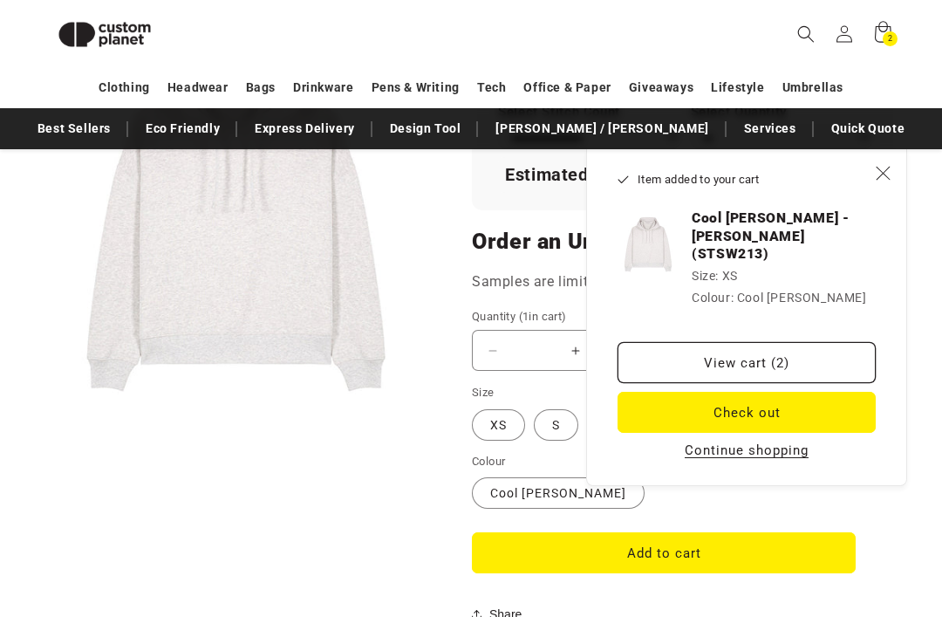
click at [813, 342] on link "View cart (2)" at bounding box center [746, 362] width 258 height 41
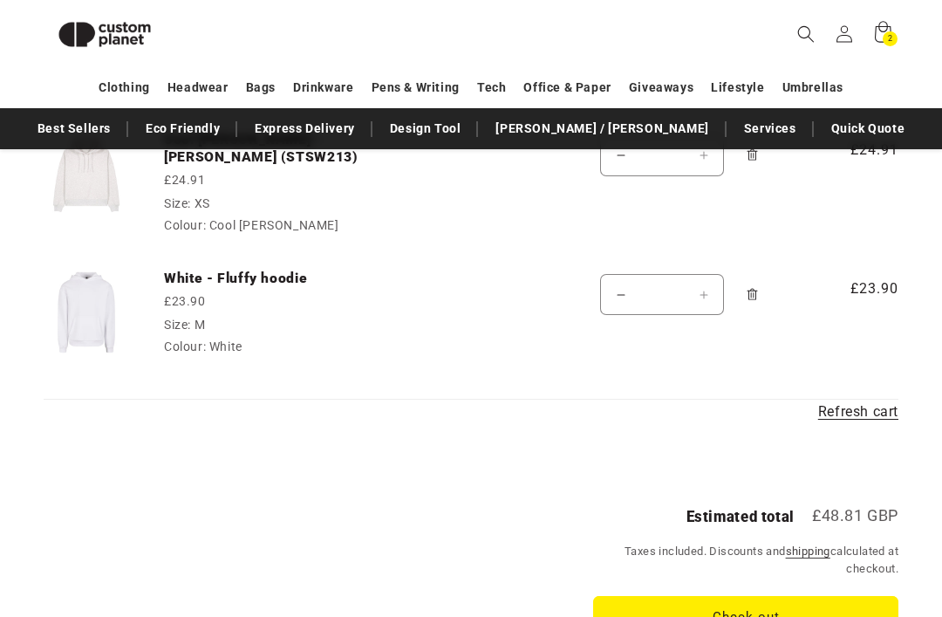
click at [435, 283] on td "White - Fluffy hoodie £23.90 Size: M Colour: White" at bounding box center [342, 299] width 427 height 129
click at [51, 287] on img at bounding box center [86, 311] width 85 height 85
click at [92, 290] on img at bounding box center [86, 311] width 85 height 85
click at [203, 283] on link "White - Fluffy hoodie" at bounding box center [295, 277] width 262 height 17
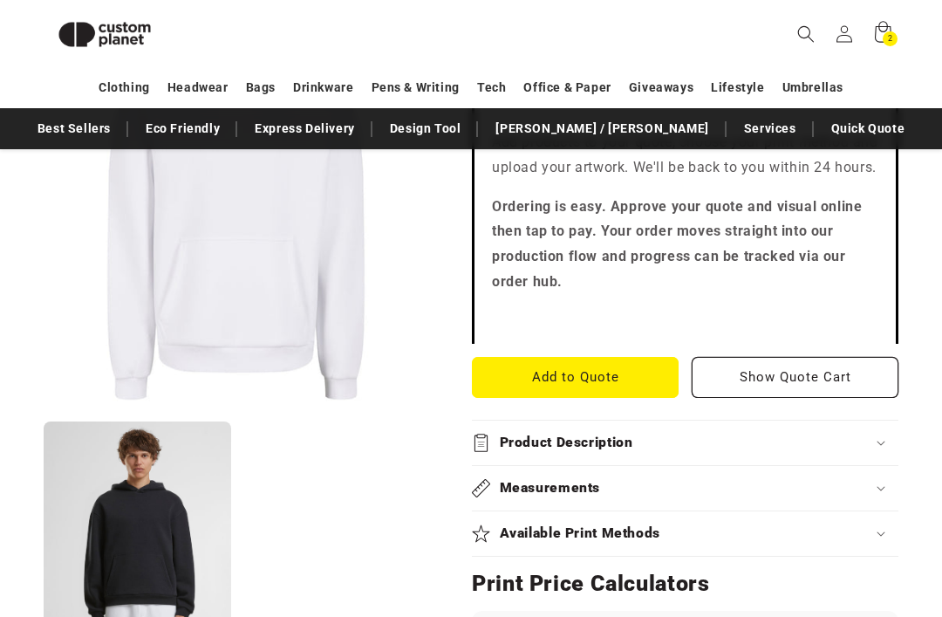
scroll to position [529, 0]
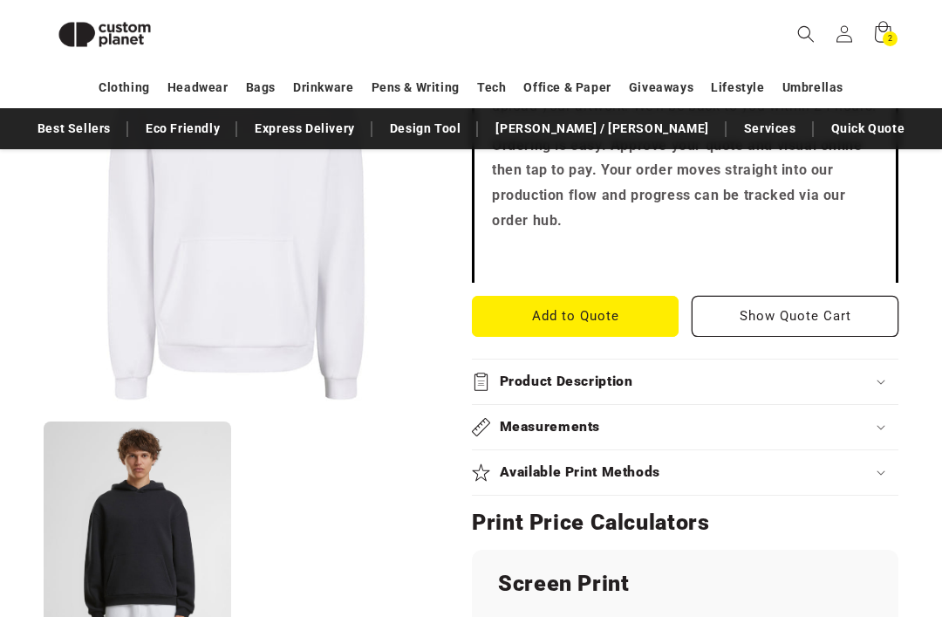
click at [766, 392] on div "Product Description" at bounding box center [685, 382] width 426 height 18
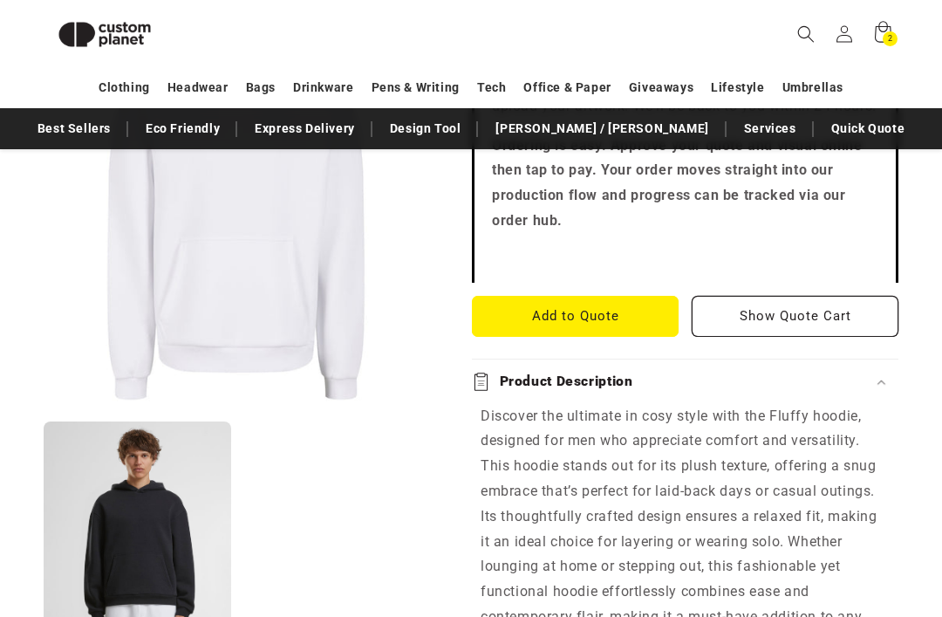
scroll to position [581, 0]
click at [761, 391] on div "Product Description" at bounding box center [685, 381] width 426 height 18
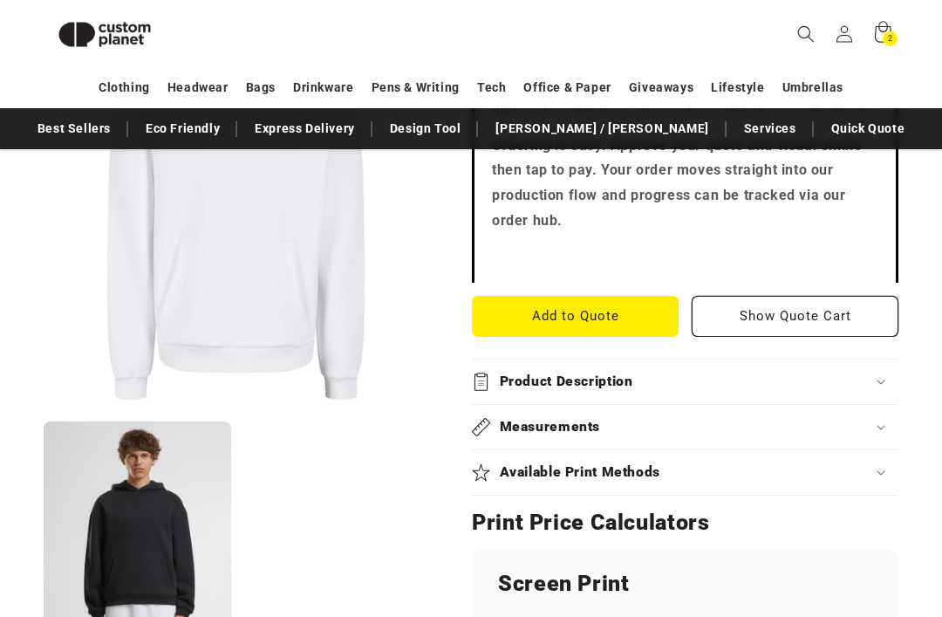
click at [774, 322] on button "Show Quote Cart" at bounding box center [795, 316] width 207 height 41
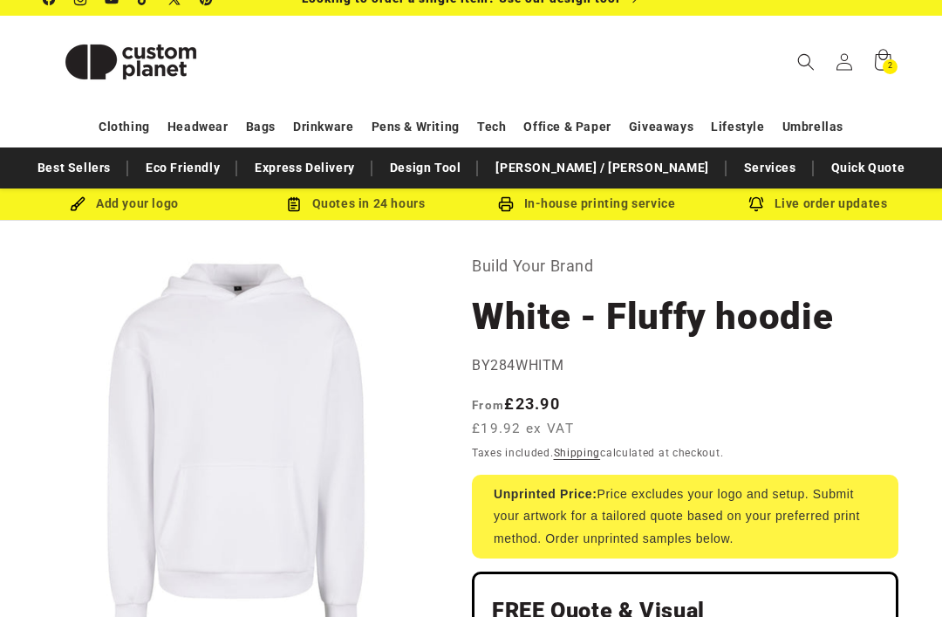
scroll to position [17, 0]
click at [470, 171] on link "Design Tool" at bounding box center [425, 168] width 89 height 31
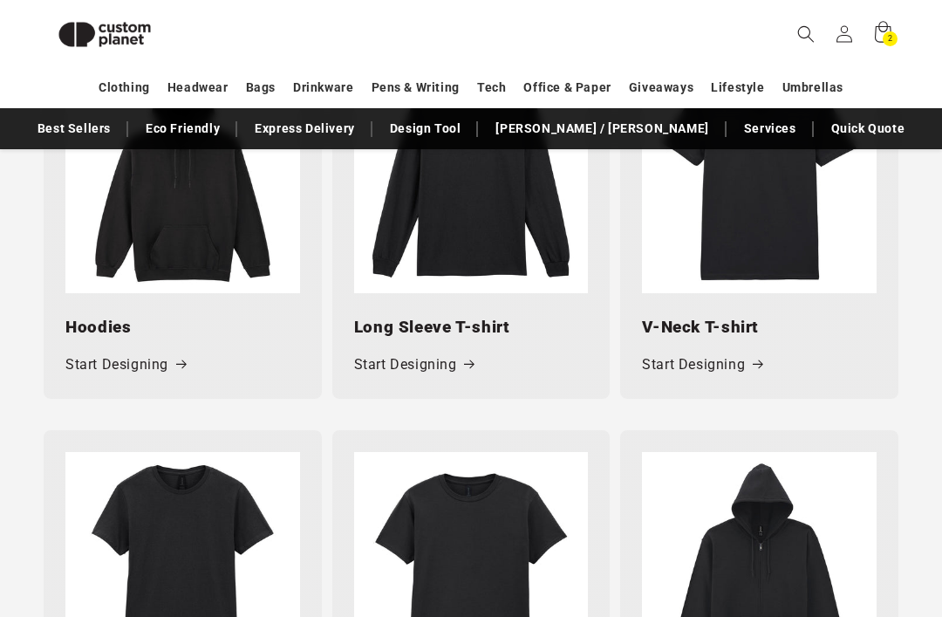
scroll to position [1313, 0]
click at [95, 357] on link "Start Designing" at bounding box center [125, 364] width 120 height 25
